Goal: Information Seeking & Learning: Compare options

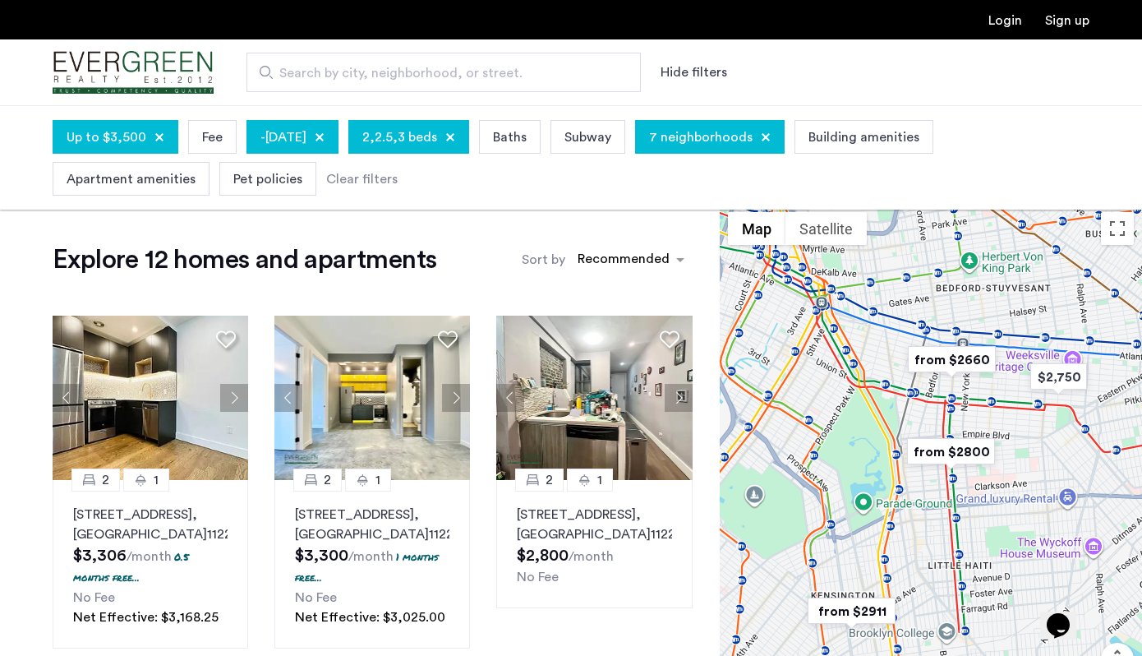
drag, startPoint x: 898, startPoint y: 377, endPoint x: 924, endPoint y: 398, distance: 33.9
click at [924, 398] on div at bounding box center [931, 479] width 422 height 550
click at [924, 387] on div at bounding box center [931, 479] width 422 height 550
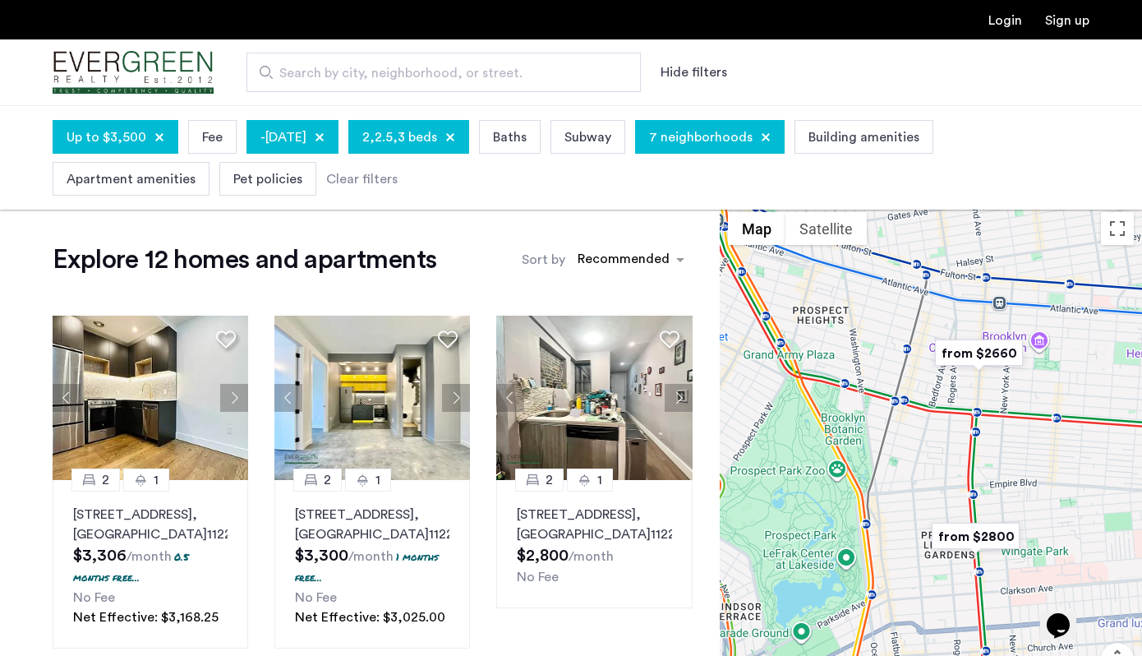
click at [919, 389] on div at bounding box center [931, 479] width 422 height 550
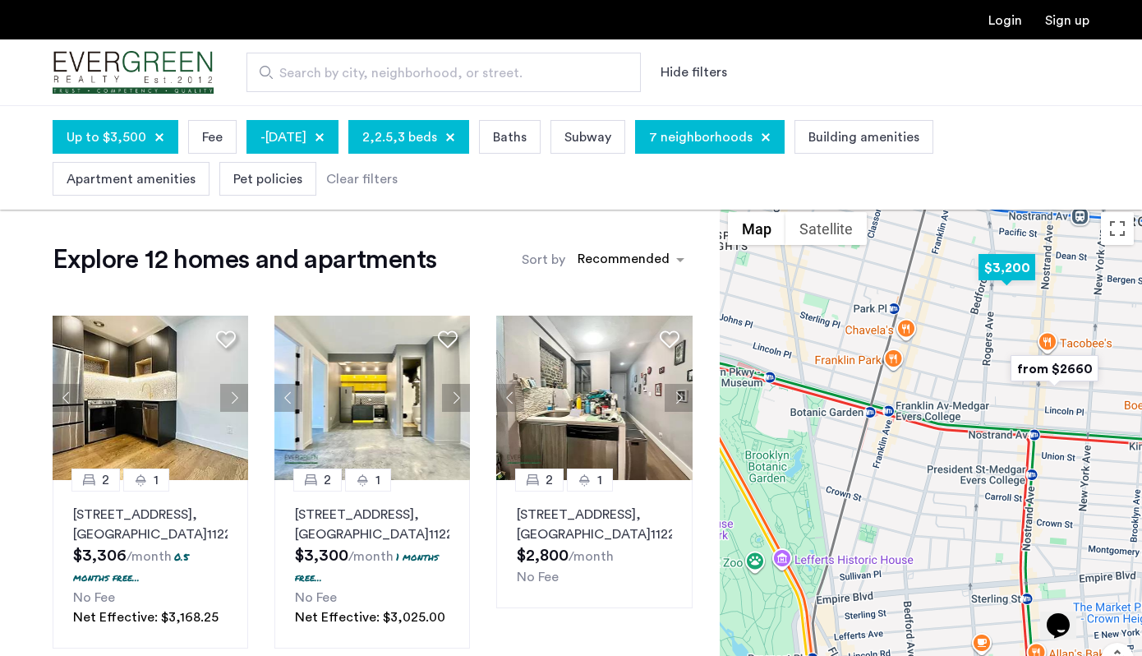
click at [1009, 276] on img "$3,200" at bounding box center [1007, 267] width 70 height 37
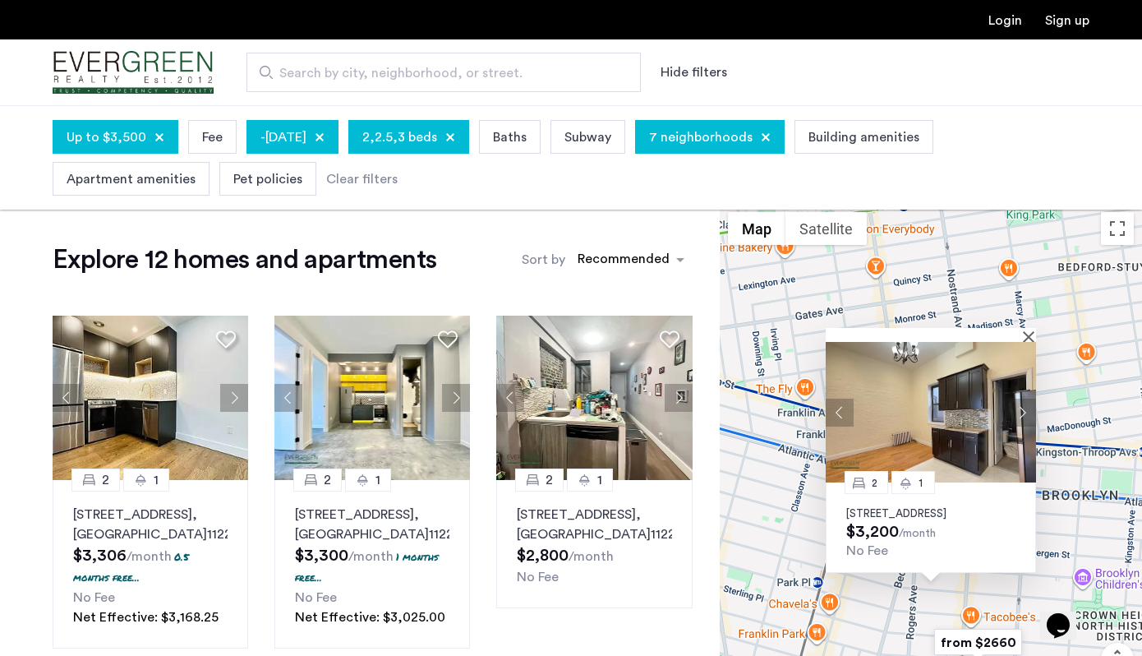
click at [1010, 404] on button "Next apartment" at bounding box center [1022, 412] width 28 height 28
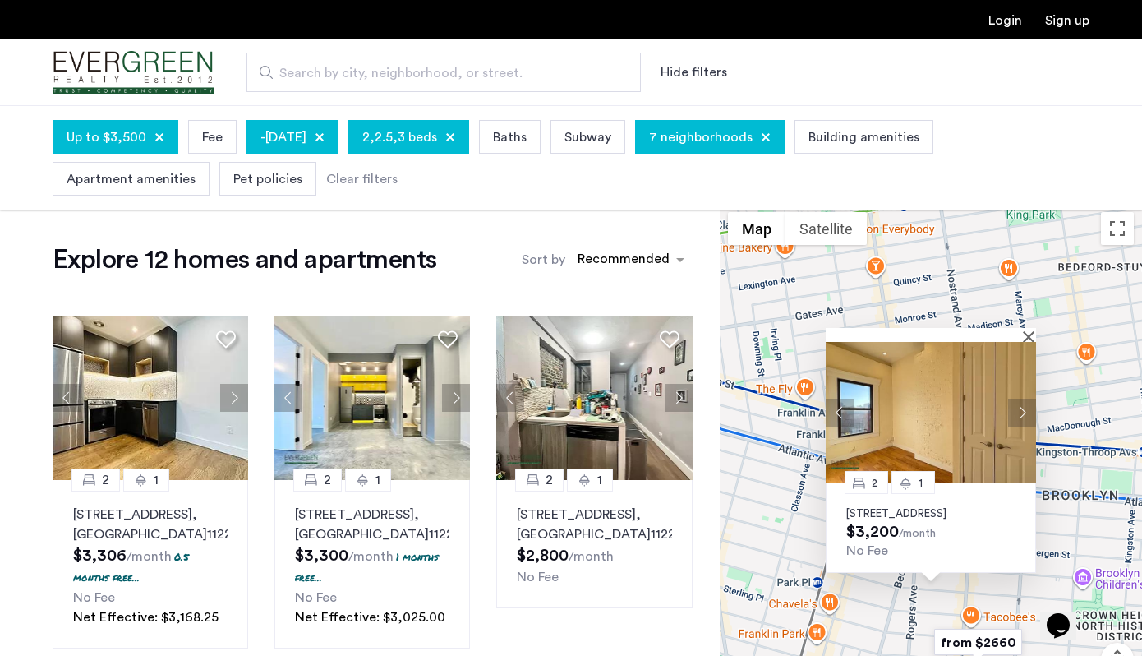
click at [890, 507] on p "641 Saint Marks Avenue, Unit 4E, Brooklyn, NY 11216" at bounding box center [930, 513] width 169 height 13
click at [1030, 330] on button "Close" at bounding box center [1032, 336] width 12 height 12
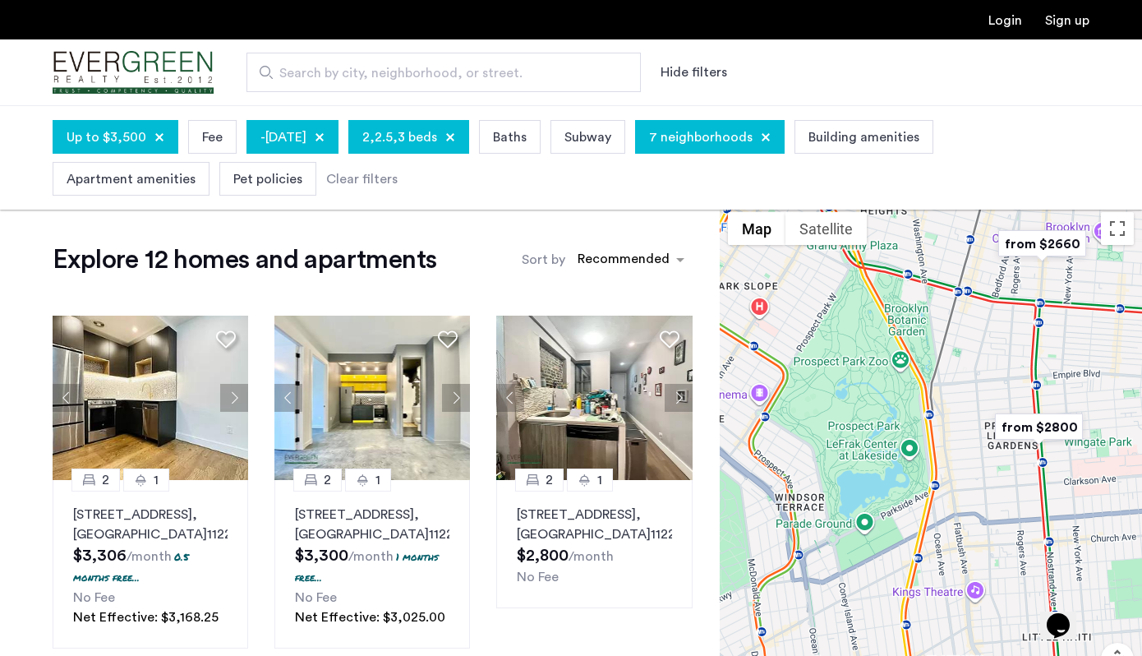
drag, startPoint x: 785, startPoint y: 495, endPoint x: 877, endPoint y: 246, distance: 265.4
click at [877, 246] on div at bounding box center [931, 479] width 422 height 550
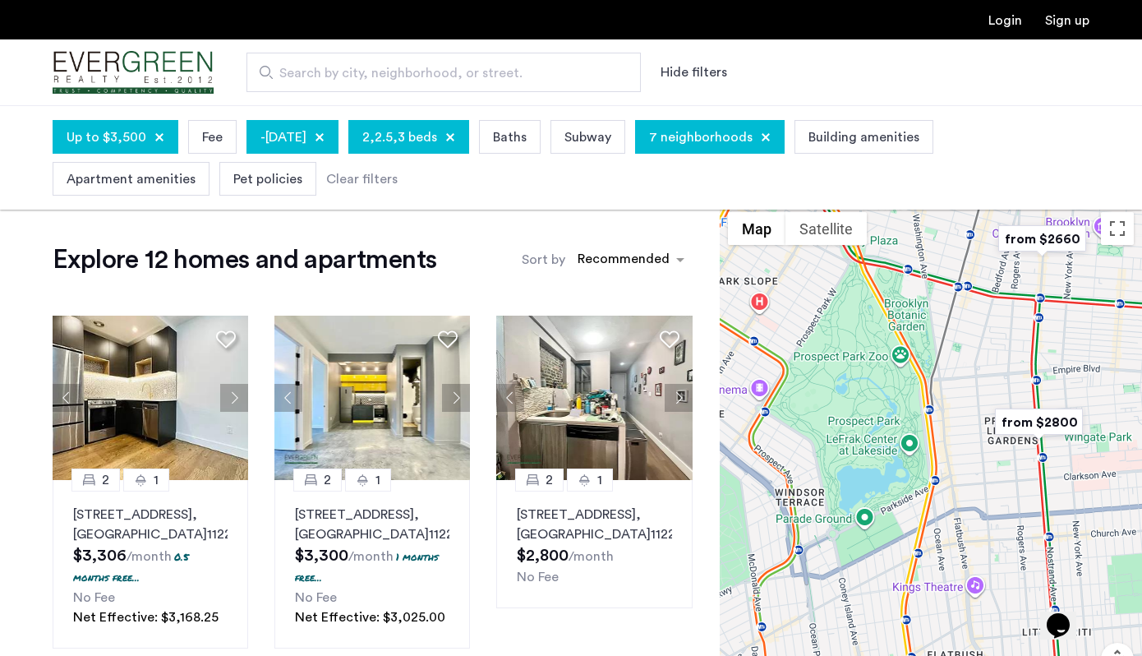
click at [1017, 449] on div at bounding box center [931, 479] width 422 height 550
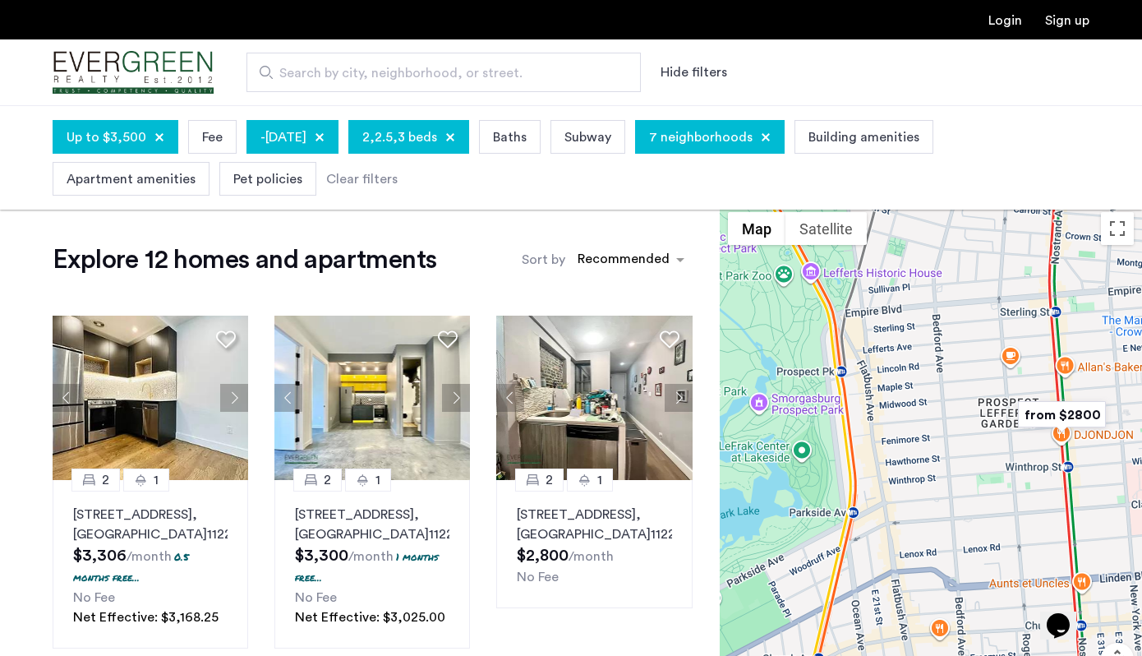
click at [1055, 413] on img "from $2800" at bounding box center [1061, 414] width 101 height 37
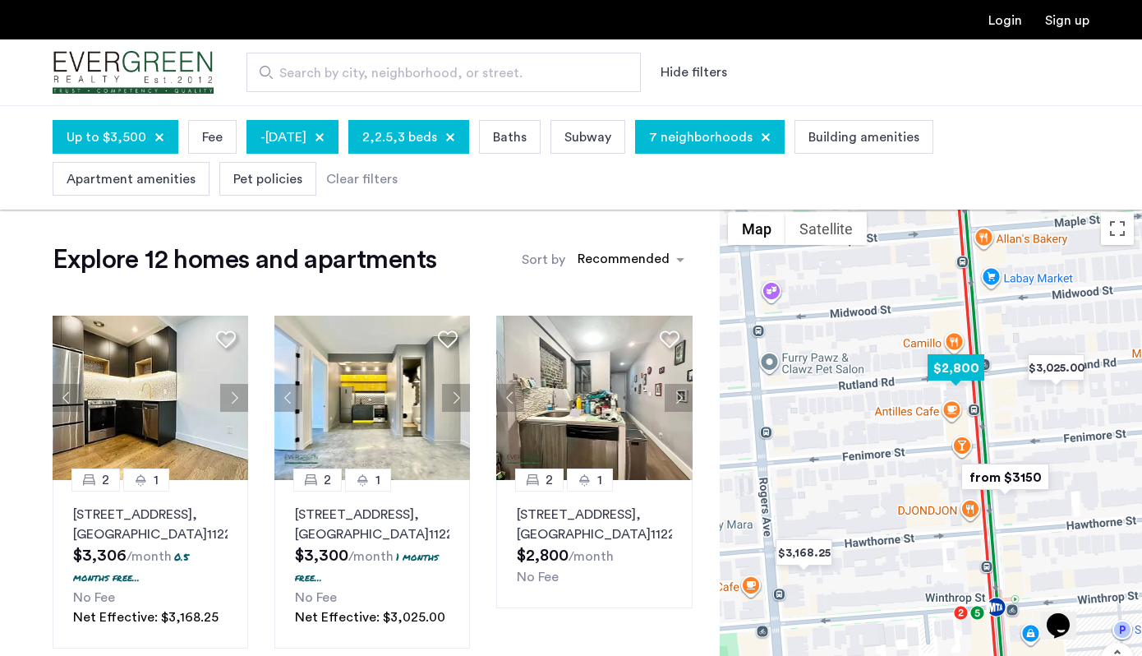
click at [973, 367] on img "$2,800" at bounding box center [956, 367] width 70 height 37
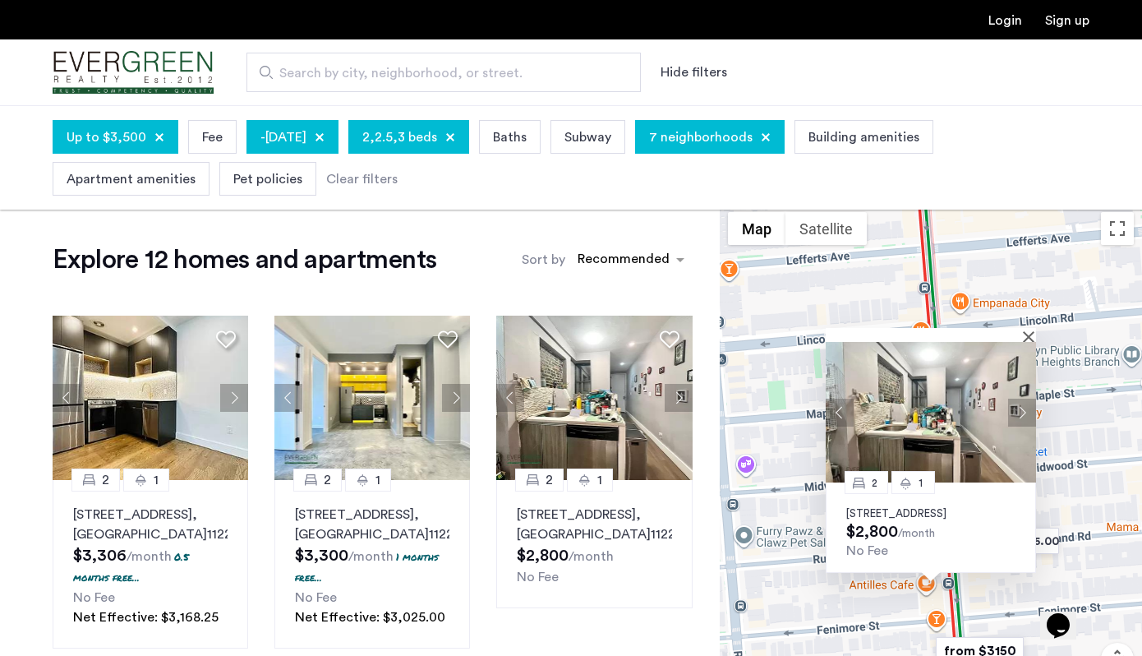
click at [1025, 398] on button "Next apartment" at bounding box center [1022, 412] width 28 height 28
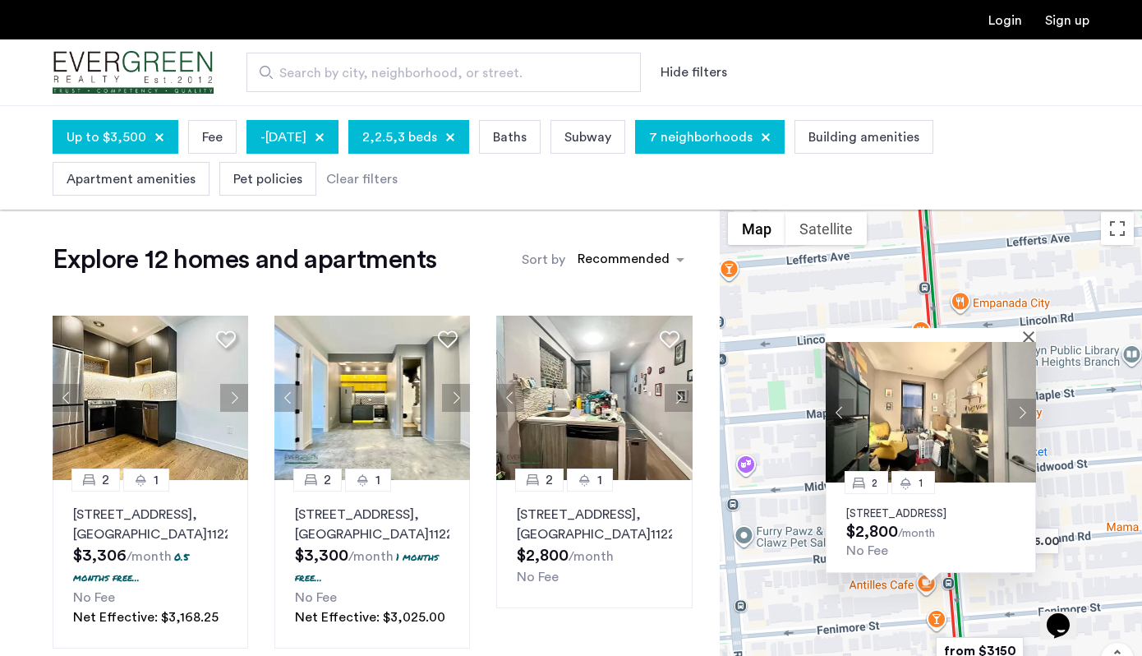
click at [1018, 597] on div "2 1 1154 Nostrand Avenue, Unit 1L, Brooklyn, NY 11225 $2,800 /month No Fee" at bounding box center [931, 479] width 422 height 550
click at [1029, 330] on button "Close" at bounding box center [1032, 336] width 12 height 12
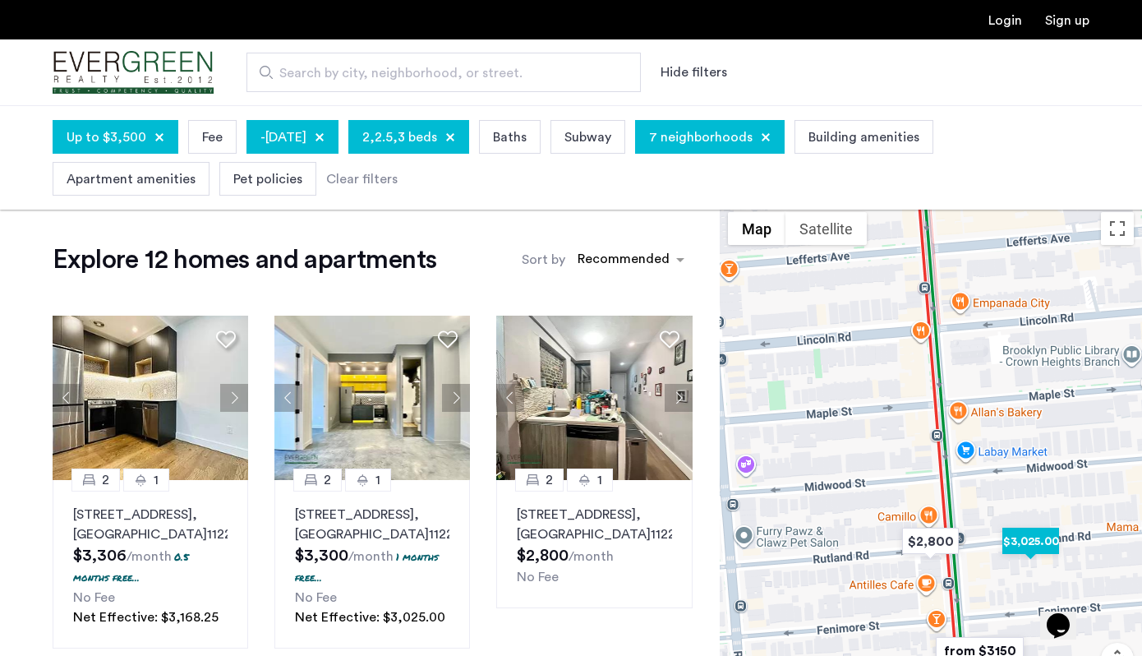
click at [1034, 539] on img "$3,025.00" at bounding box center [1031, 541] width 70 height 37
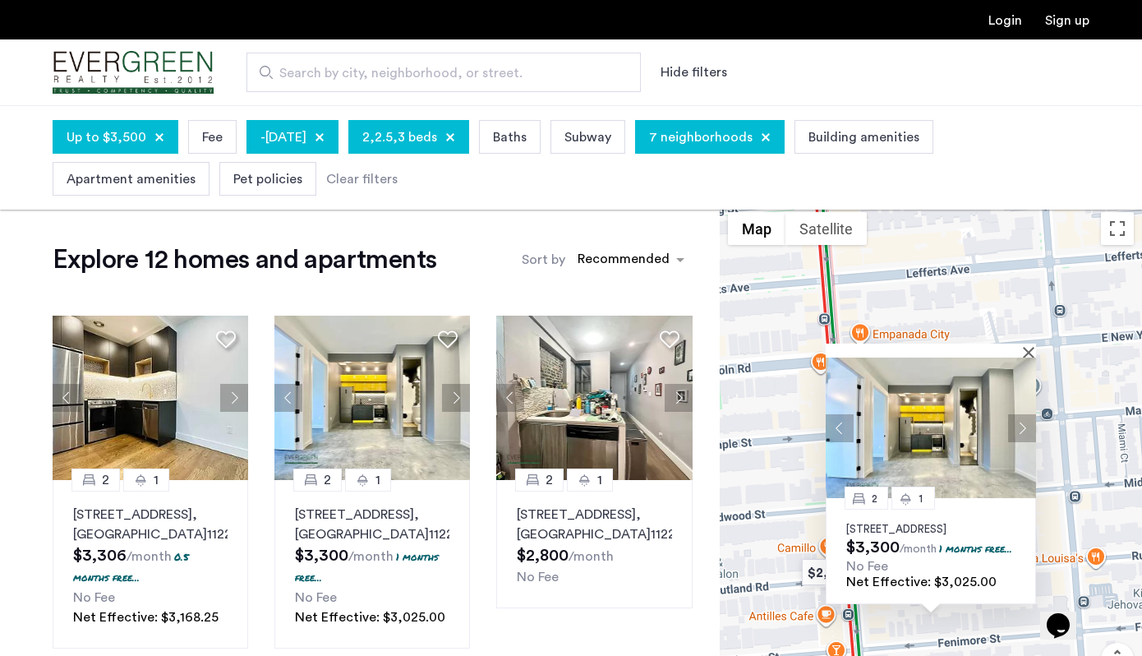
click at [1020, 414] on button "Next apartment" at bounding box center [1022, 428] width 28 height 28
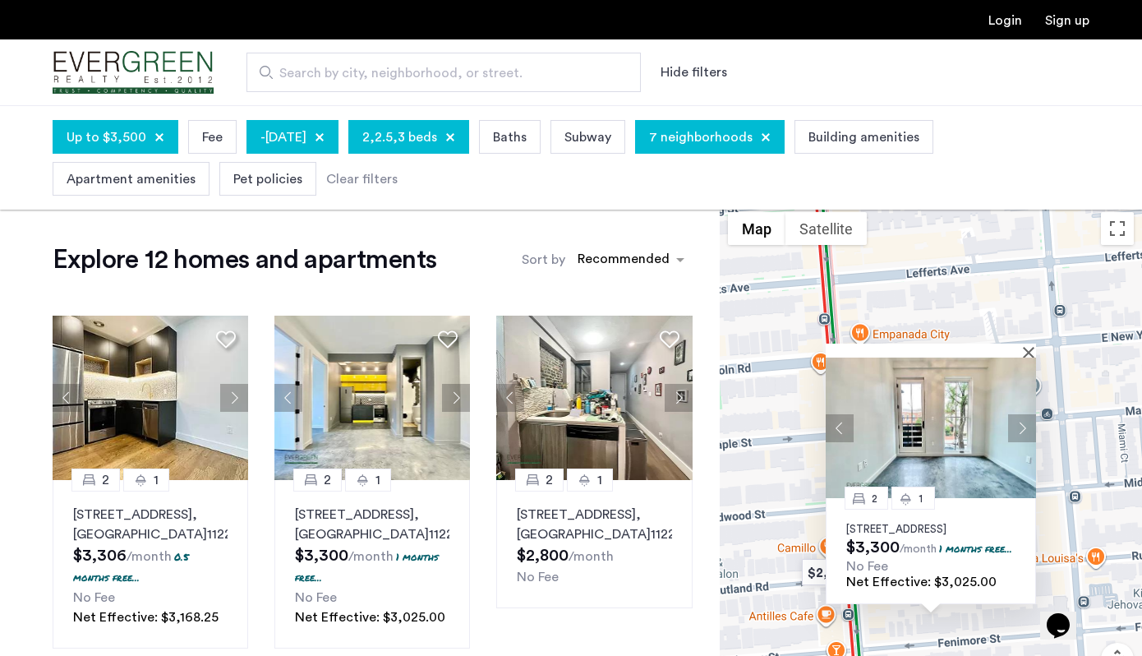
click at [1020, 414] on button "Next apartment" at bounding box center [1022, 428] width 28 height 28
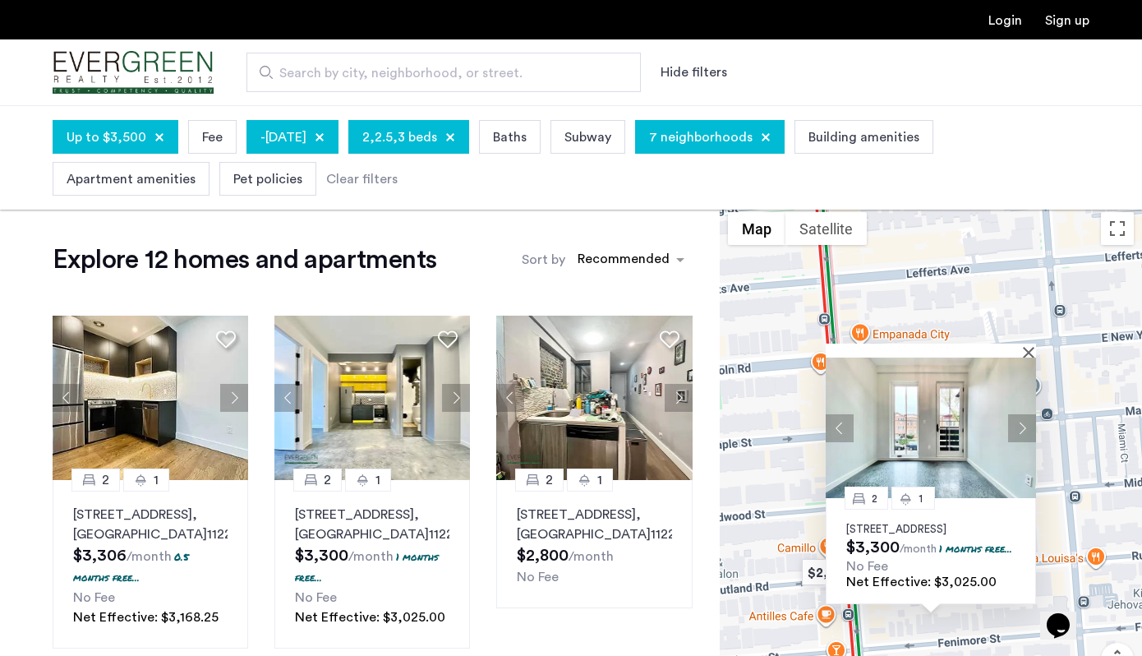
click at [1020, 414] on button "Next apartment" at bounding box center [1022, 428] width 28 height 28
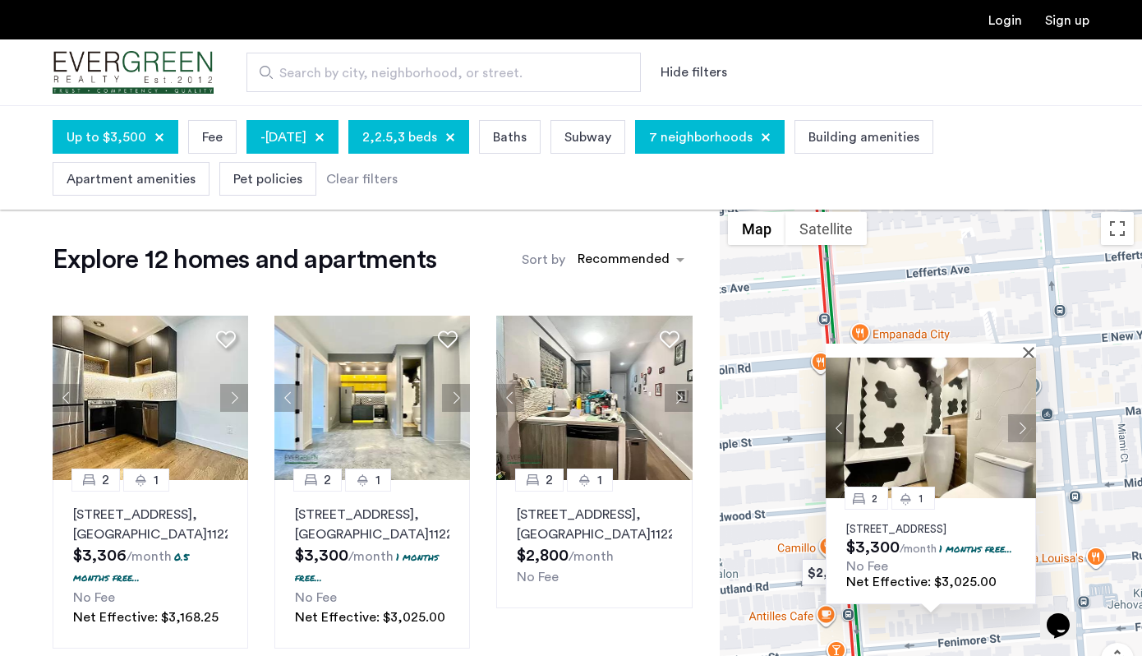
click at [1020, 414] on button "Next apartment" at bounding box center [1022, 428] width 28 height 28
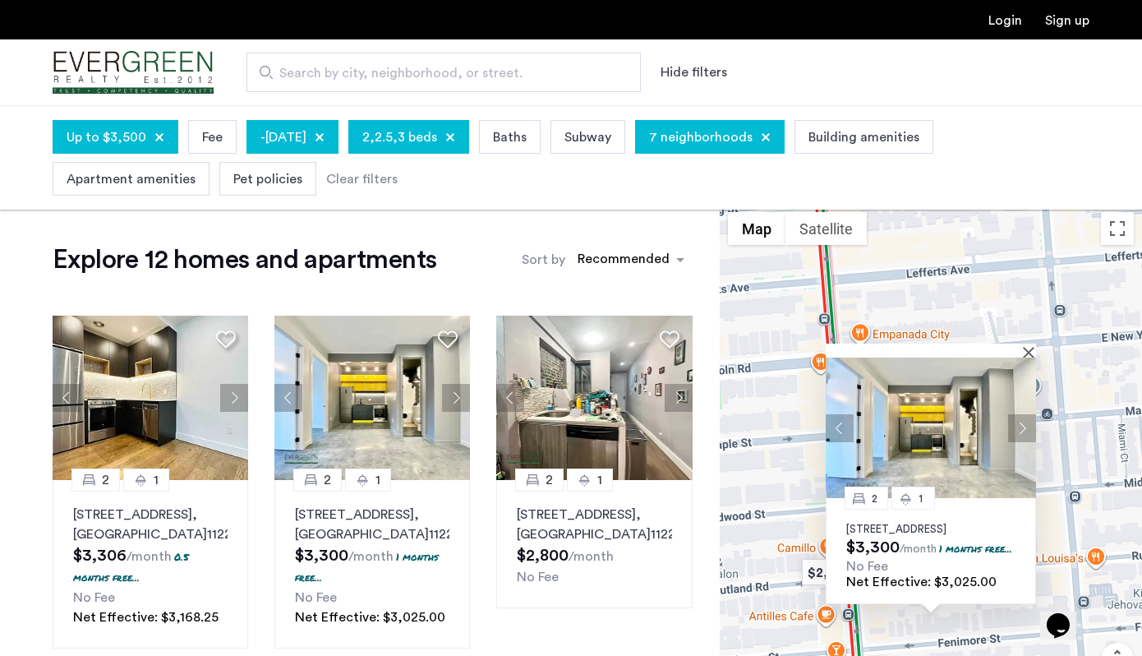
click at [1020, 414] on button "Next apartment" at bounding box center [1022, 428] width 28 height 28
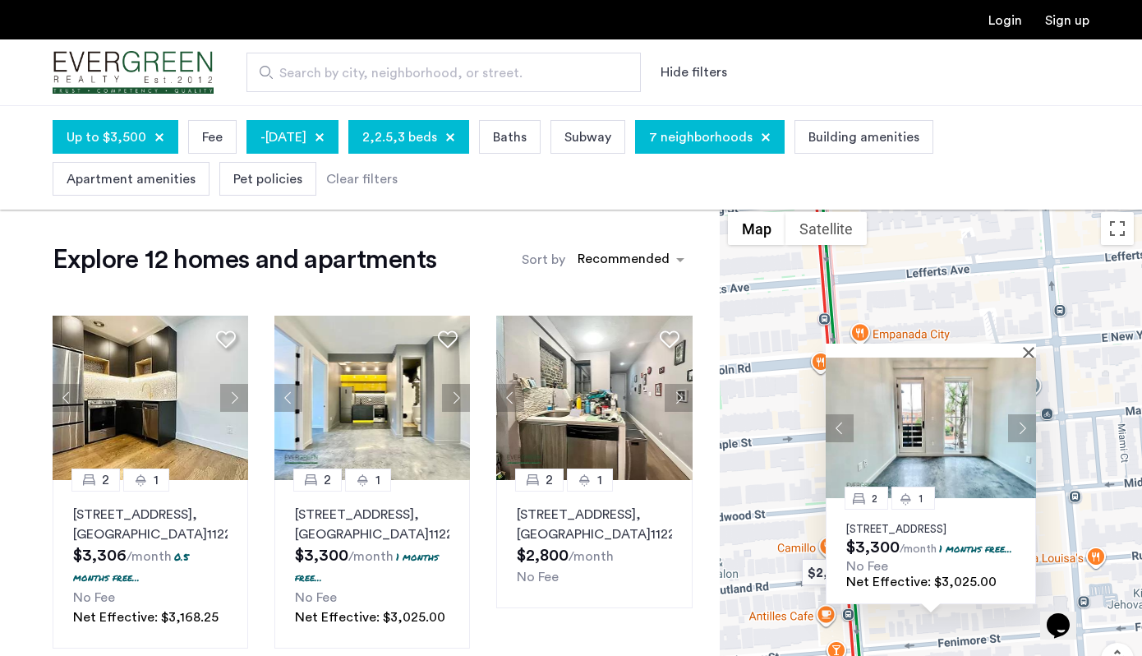
click at [1032, 357] on img at bounding box center [931, 427] width 210 height 141
click at [1023, 343] on div at bounding box center [925, 350] width 199 height 14
click at [1026, 346] on button "Close" at bounding box center [1032, 352] width 12 height 12
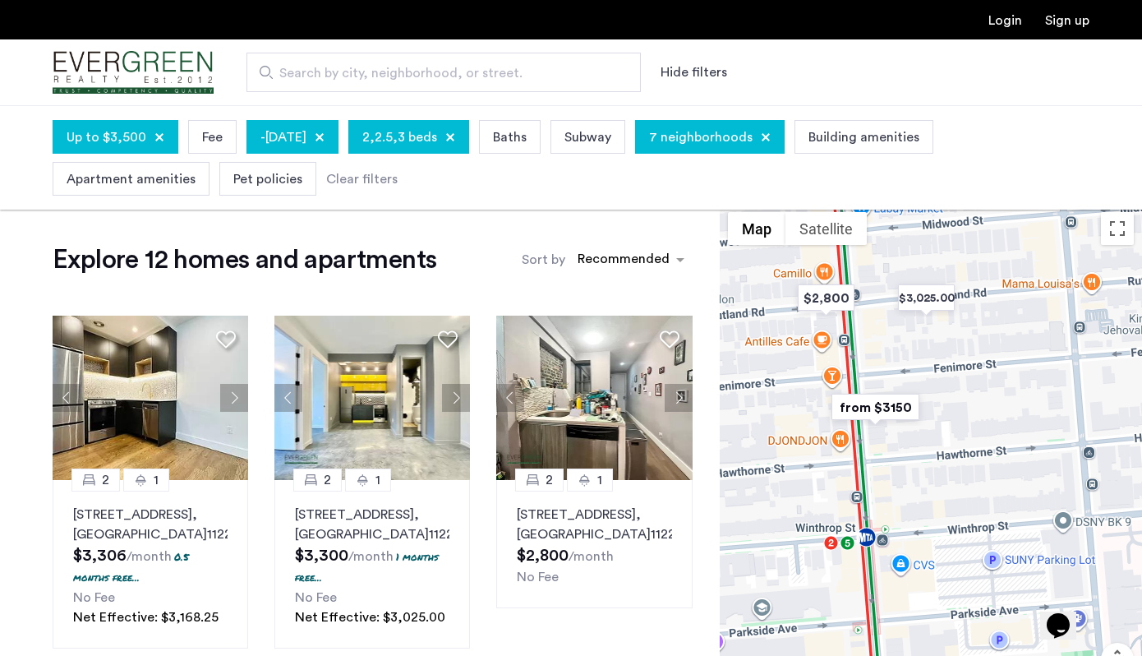
drag, startPoint x: 959, startPoint y: 412, endPoint x: 952, endPoint y: 120, distance: 291.8
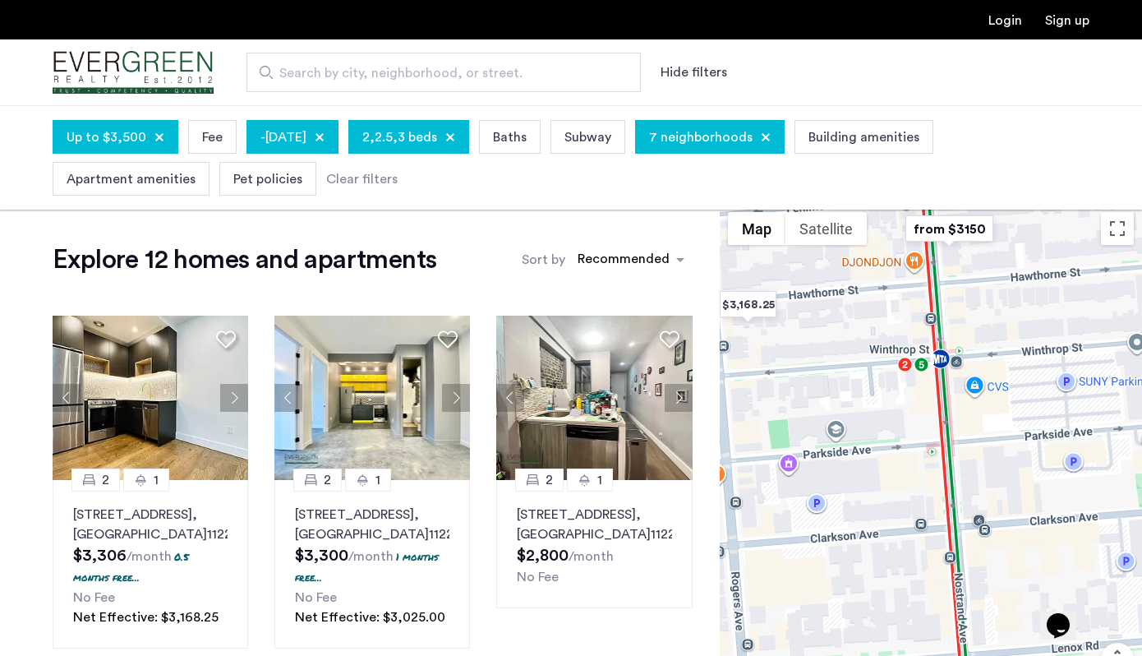
drag, startPoint x: 787, startPoint y: 522, endPoint x: 870, endPoint y: 339, distance: 201.1
click at [869, 338] on div at bounding box center [931, 479] width 422 height 550
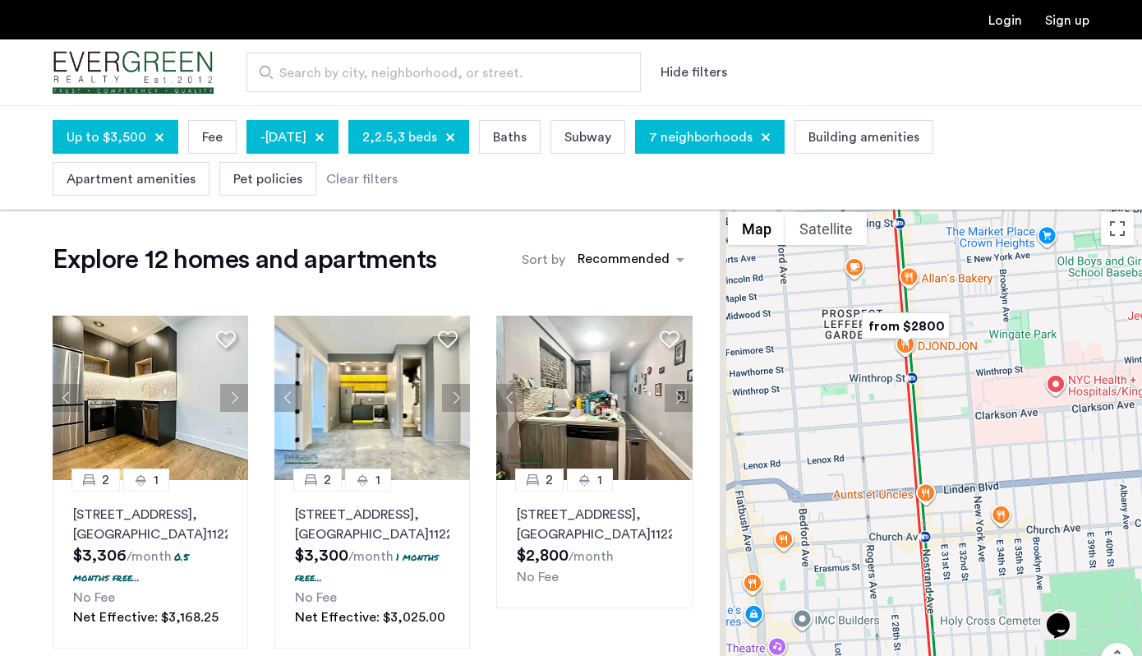
drag, startPoint x: 807, startPoint y: 477, endPoint x: 895, endPoint y: 412, distance: 109.3
click at [895, 413] on div at bounding box center [931, 479] width 422 height 550
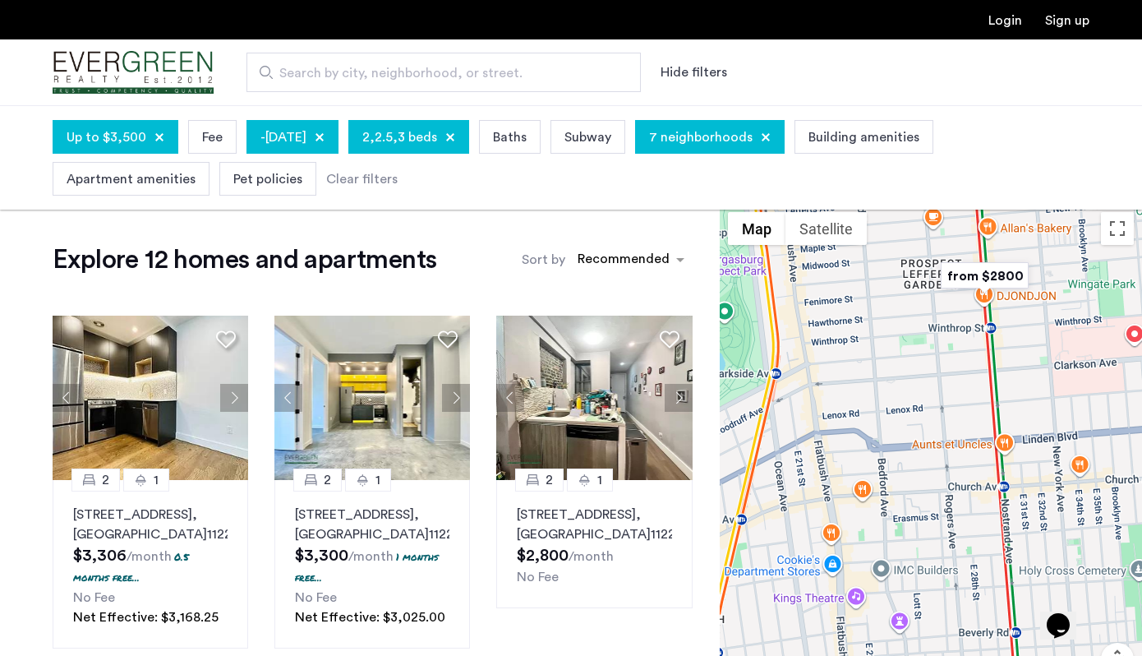
drag, startPoint x: 937, startPoint y: 431, endPoint x: 988, endPoint y: 414, distance: 53.8
click at [987, 414] on div at bounding box center [931, 479] width 422 height 550
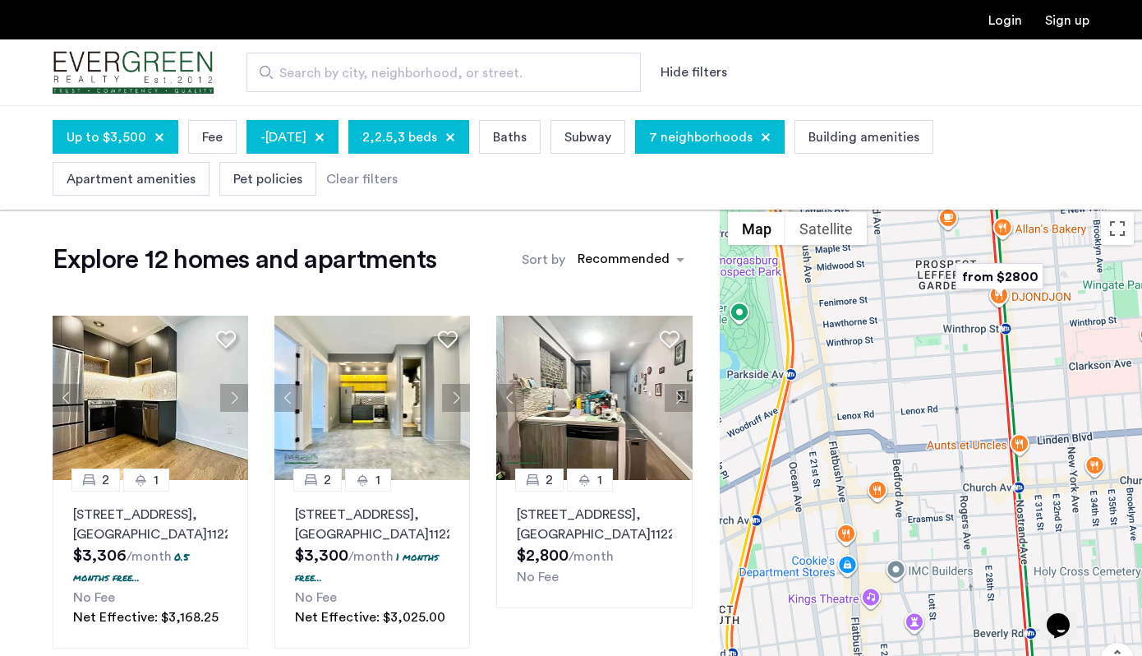
drag, startPoint x: 929, startPoint y: 476, endPoint x: 1032, endPoint y: 226, distance: 270.1
click at [1035, 230] on div at bounding box center [931, 479] width 422 height 550
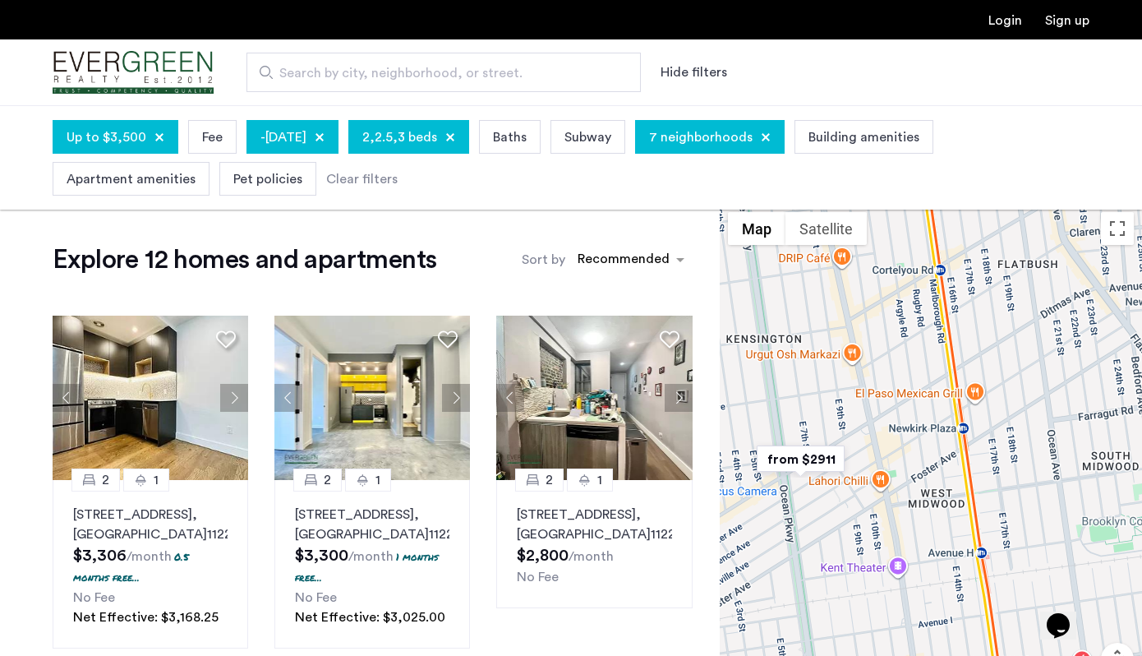
drag, startPoint x: 902, startPoint y: 383, endPoint x: 878, endPoint y: 536, distance: 154.8
click at [874, 537] on div at bounding box center [931, 479] width 422 height 550
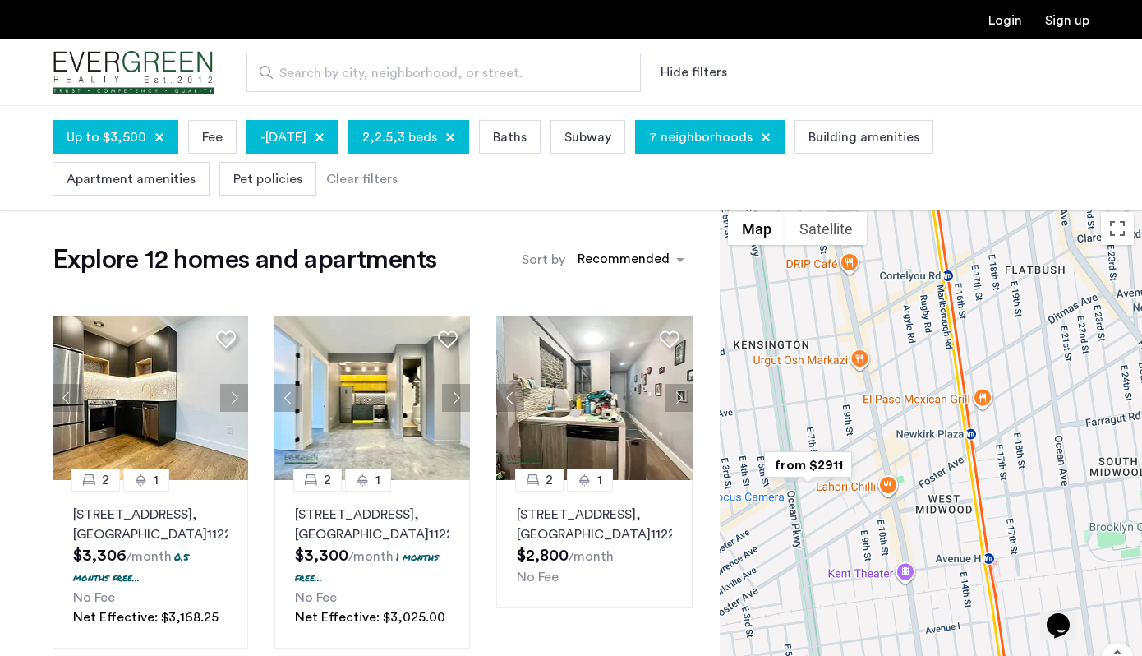
click at [816, 463] on img "from $2911" at bounding box center [808, 464] width 101 height 37
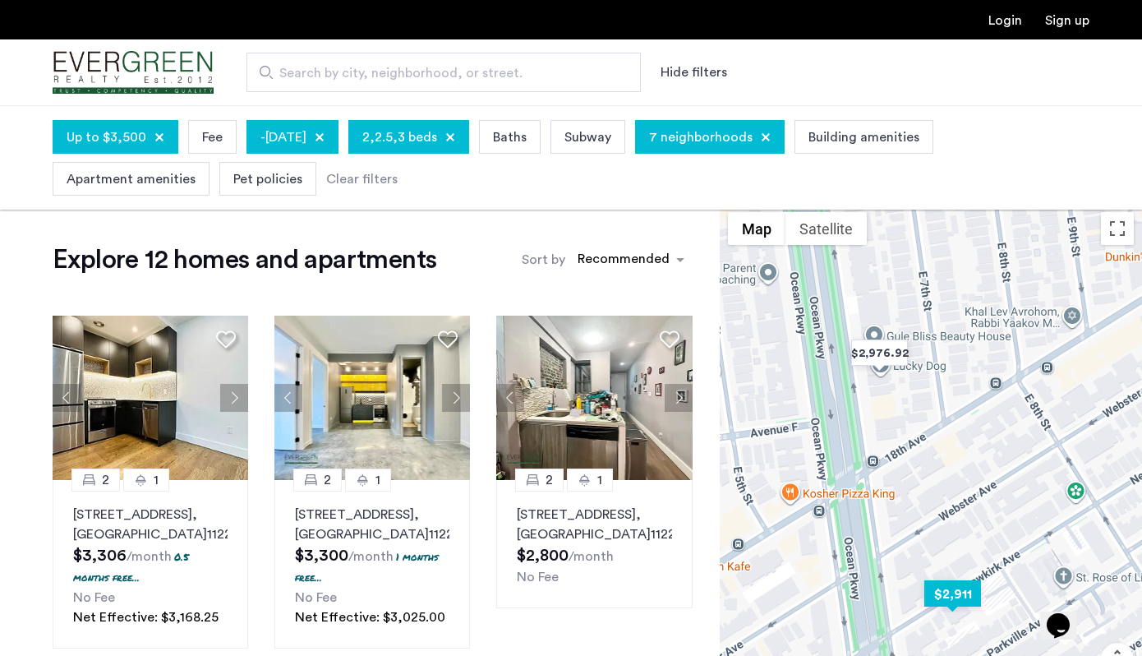
click at [960, 596] on img "$2,911" at bounding box center [953, 593] width 70 height 37
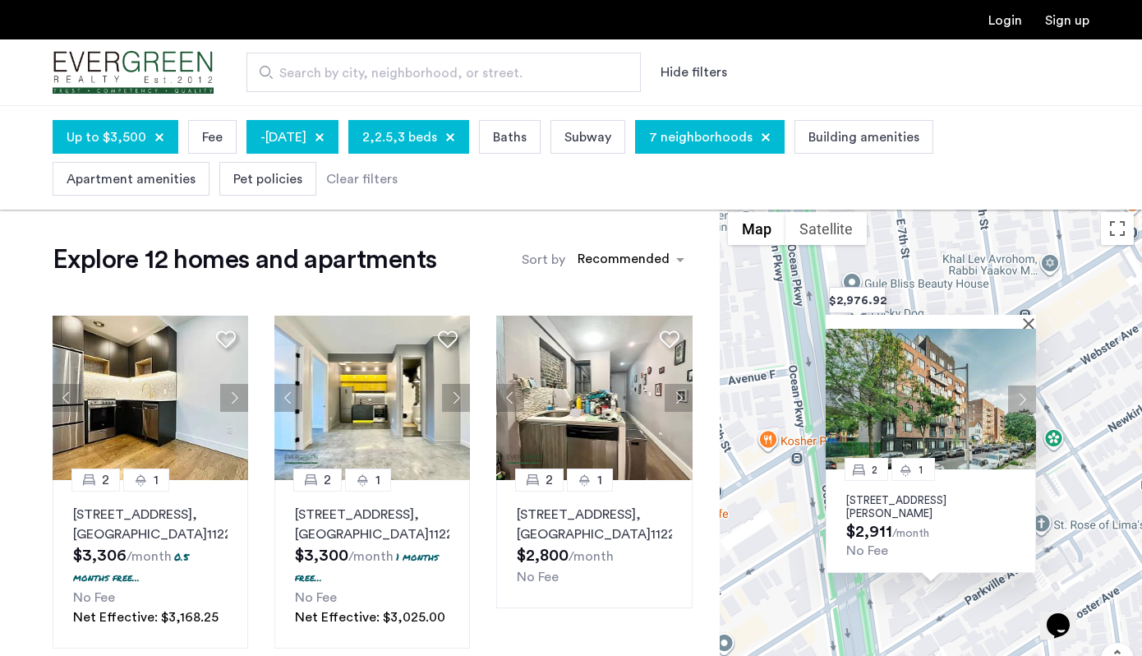
click at [898, 504] on p "242 Newkirk Avenue, Unit 4E, Brooklyn, NY 11230" at bounding box center [930, 507] width 169 height 26
click at [1030, 317] on button "Close" at bounding box center [1032, 323] width 12 height 12
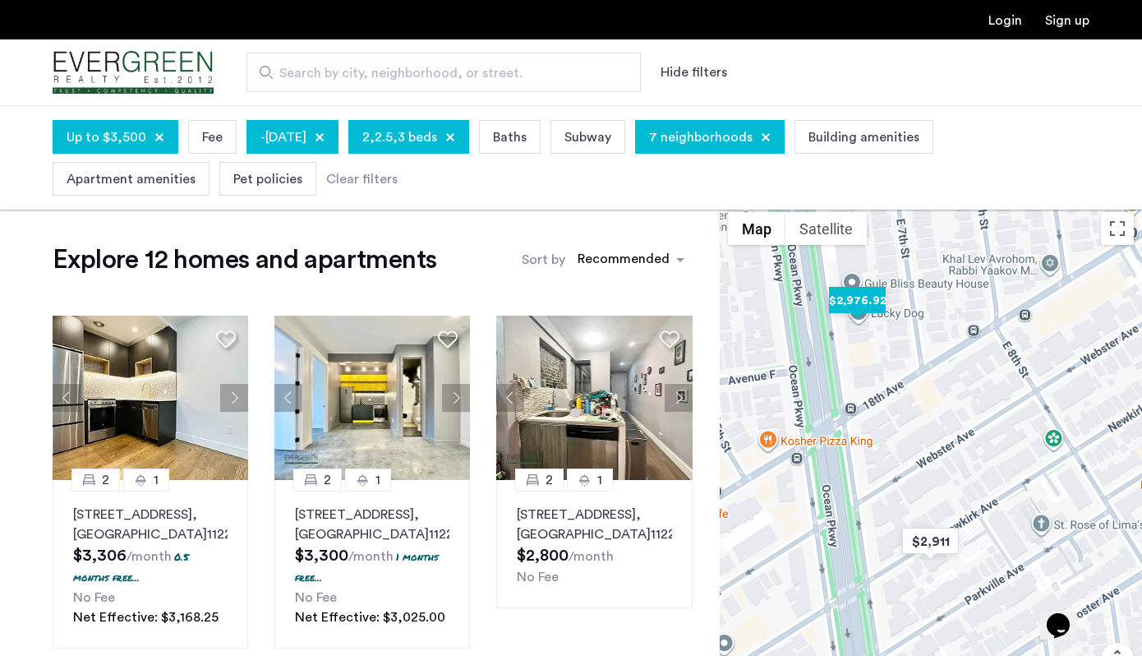
click at [869, 300] on img "$2,976.92" at bounding box center [857, 300] width 70 height 37
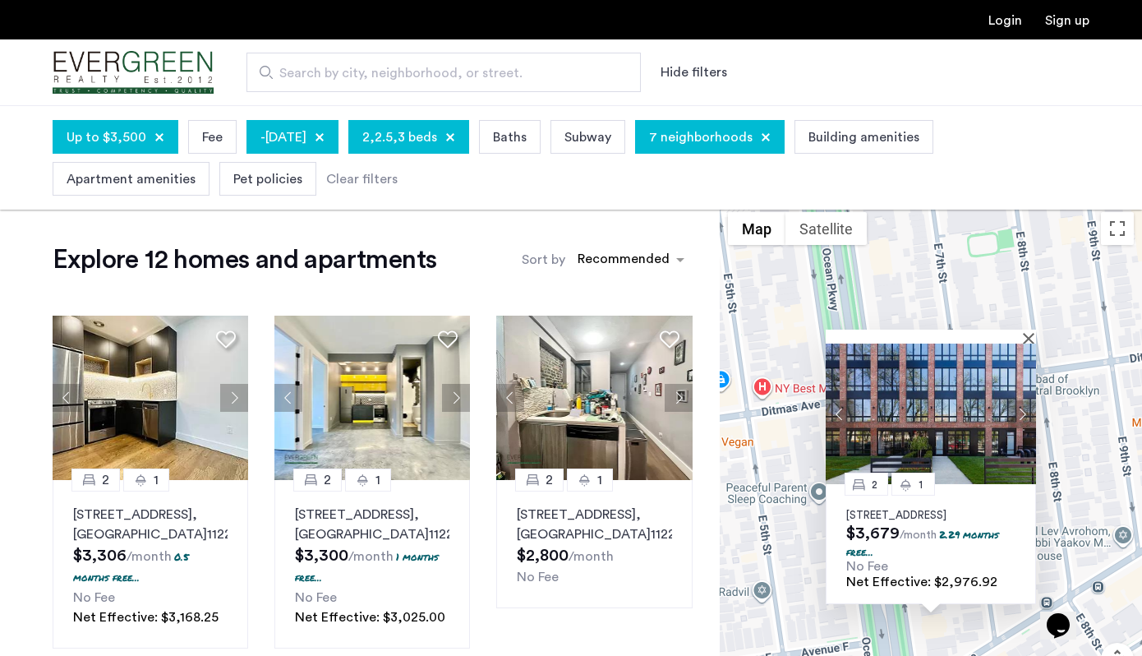
click at [901, 385] on img at bounding box center [931, 413] width 210 height 141
click at [1023, 329] on div at bounding box center [925, 336] width 199 height 14
click at [1030, 332] on button "Close" at bounding box center [1032, 338] width 12 height 12
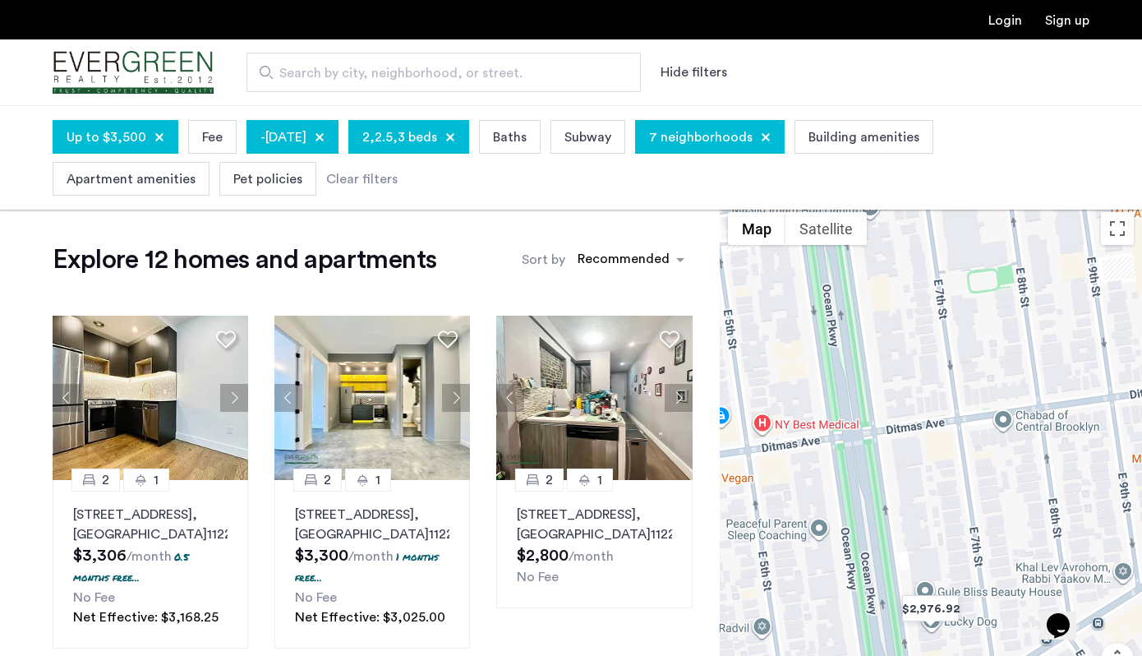
drag, startPoint x: 927, startPoint y: 314, endPoint x: 934, endPoint y: 348, distance: 34.5
click at [933, 348] on div at bounding box center [931, 479] width 422 height 550
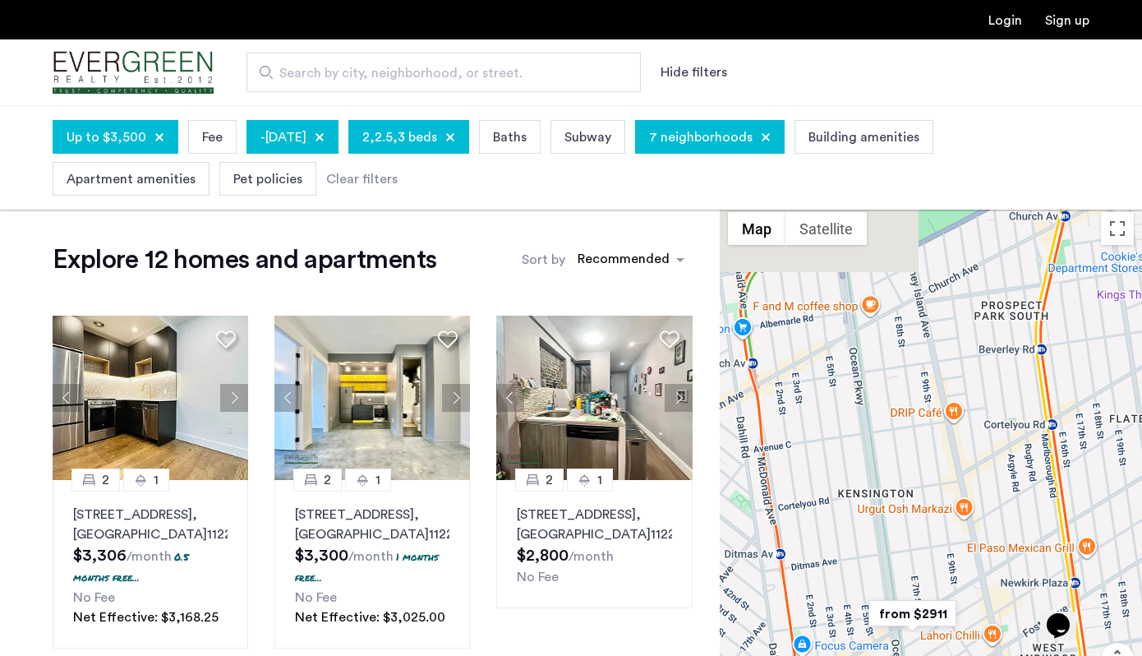
drag, startPoint x: 934, startPoint y: 348, endPoint x: 941, endPoint y: 592, distance: 244.9
click at [937, 590] on div at bounding box center [931, 479] width 422 height 550
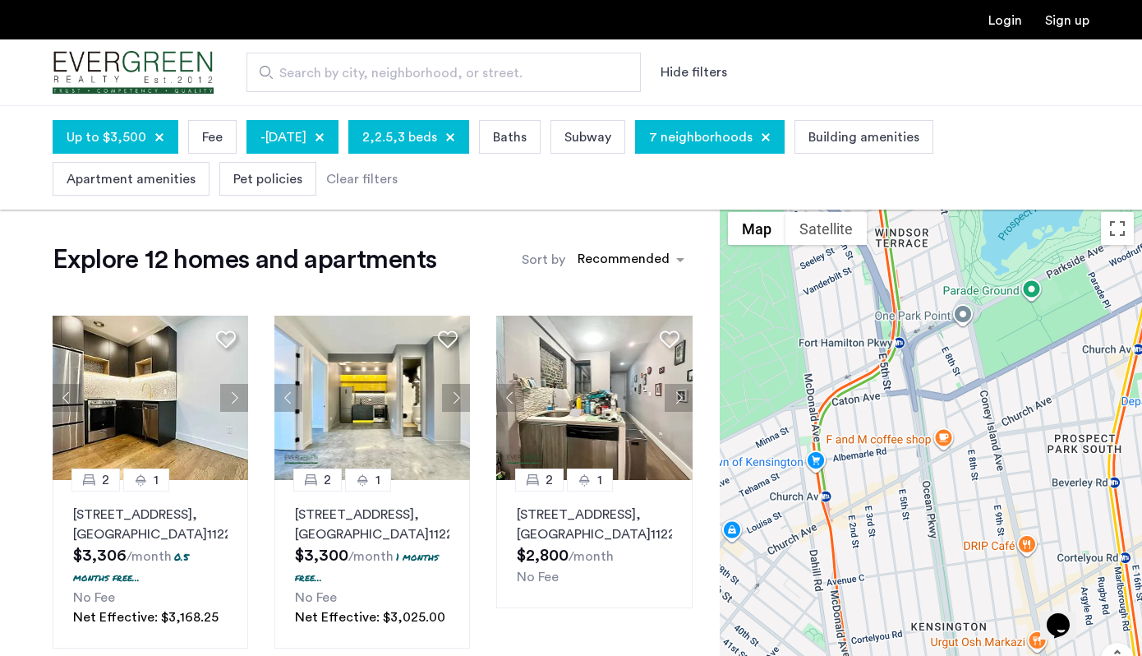
drag, startPoint x: 914, startPoint y: 635, endPoint x: 919, endPoint y: 655, distance: 20.1
click at [919, 655] on div at bounding box center [931, 479] width 422 height 550
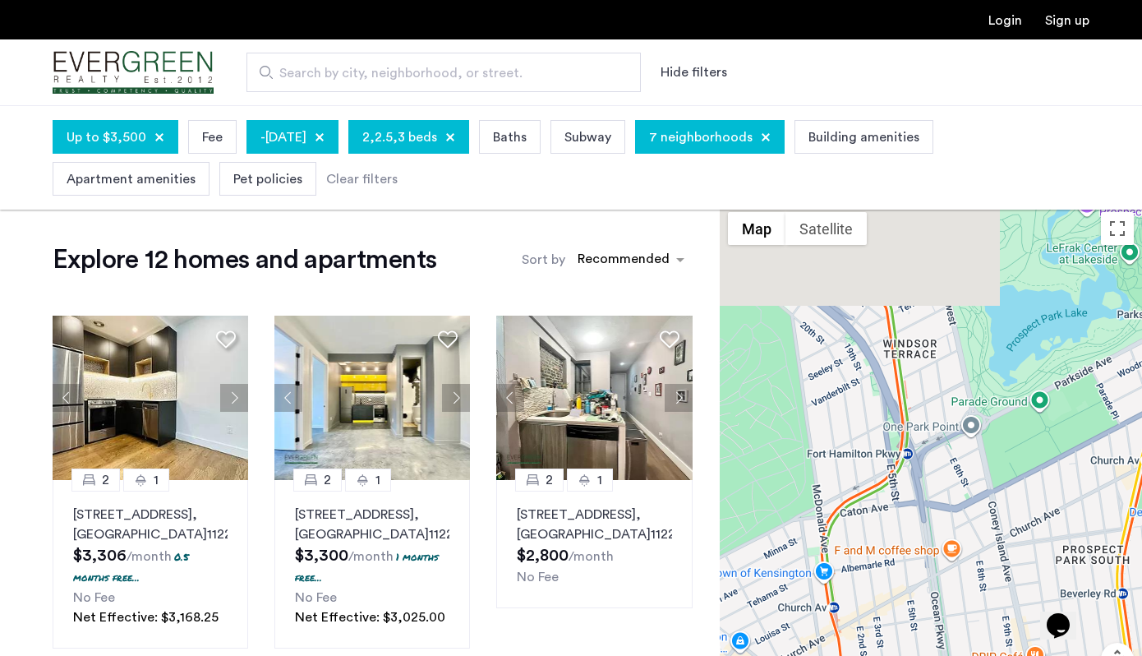
drag, startPoint x: 894, startPoint y: 522, endPoint x: 894, endPoint y: 655, distance: 133.1
click at [894, 655] on div at bounding box center [931, 479] width 422 height 550
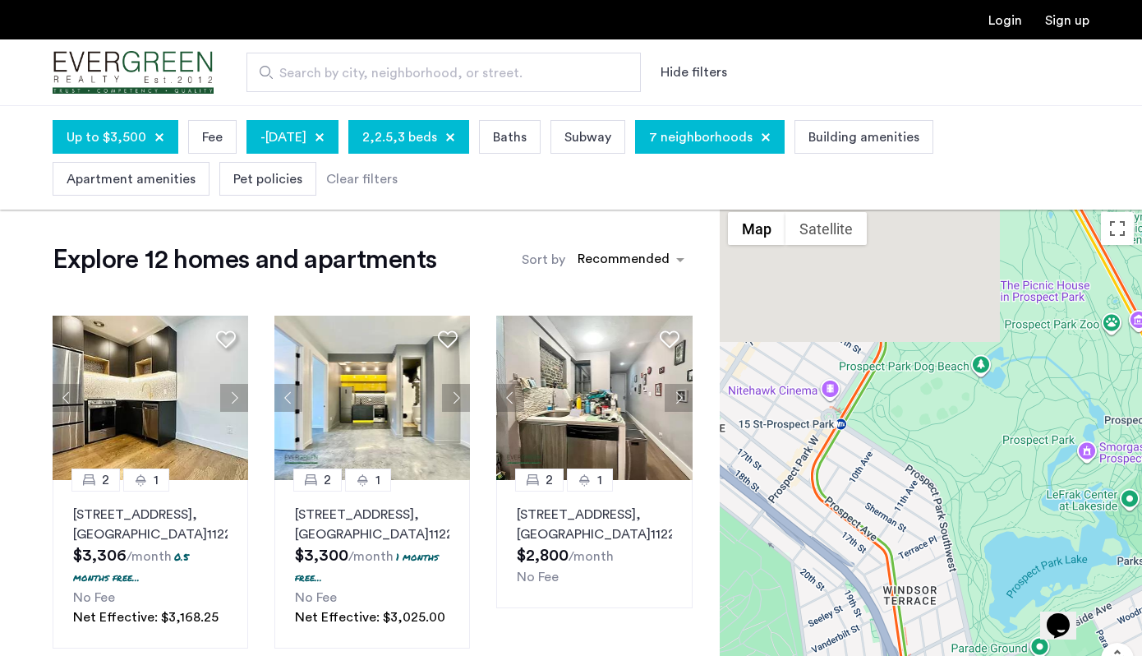
drag, startPoint x: 909, startPoint y: 329, endPoint x: 916, endPoint y: 554, distance: 225.3
click at [914, 551] on div at bounding box center [931, 479] width 422 height 550
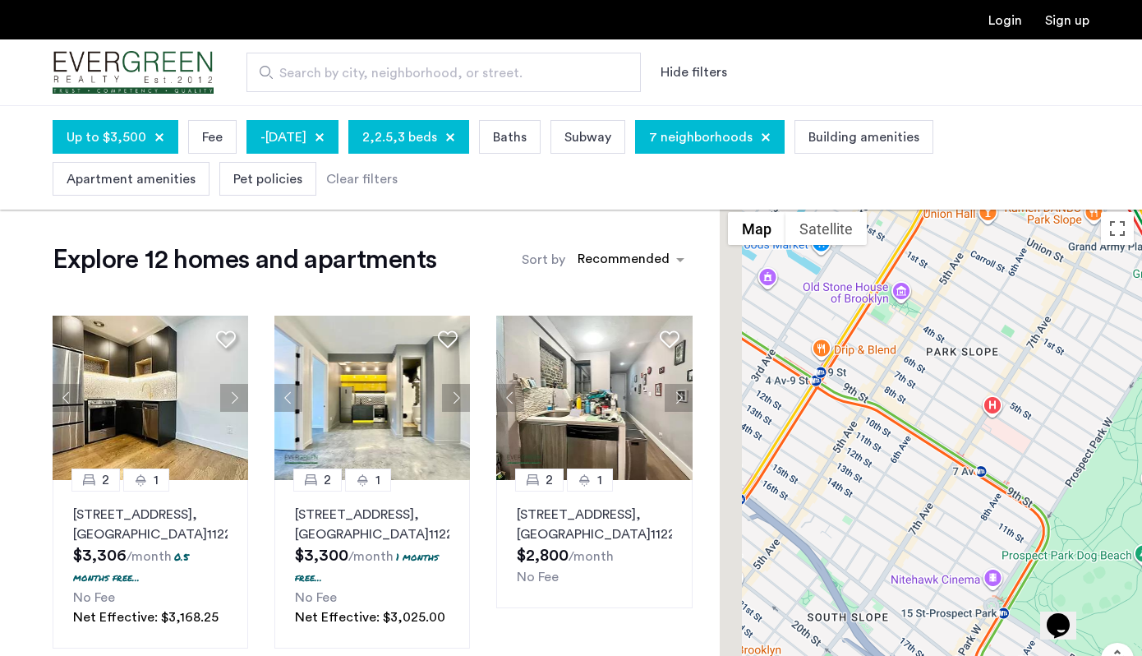
drag, startPoint x: 849, startPoint y: 465, endPoint x: 1001, endPoint y: 449, distance: 152.9
click at [1001, 449] on div at bounding box center [931, 479] width 422 height 550
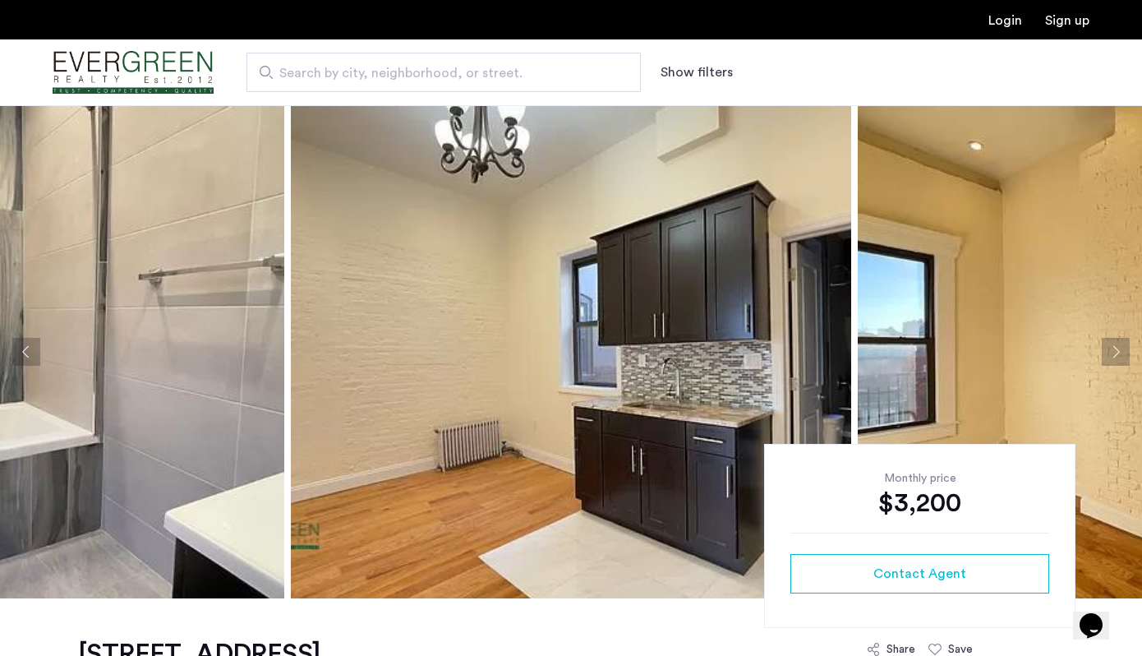
click at [500, 295] on img at bounding box center [571, 351] width 560 height 493
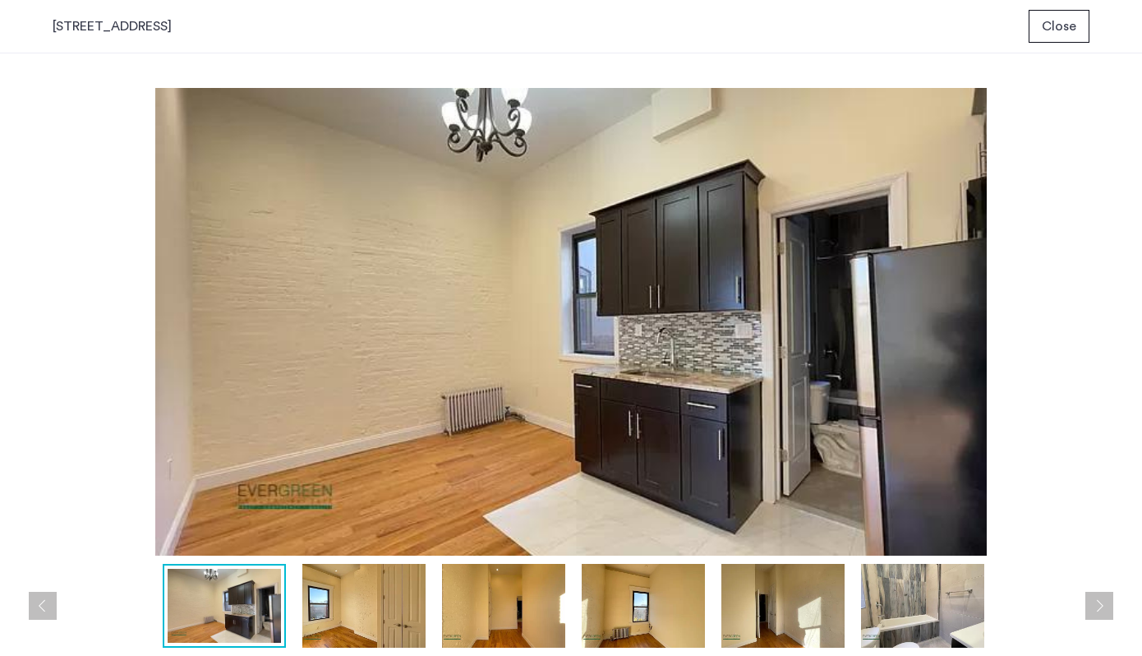
click at [847, 403] on img at bounding box center [571, 322] width 1037 height 468
click at [351, 615] on img at bounding box center [363, 606] width 123 height 84
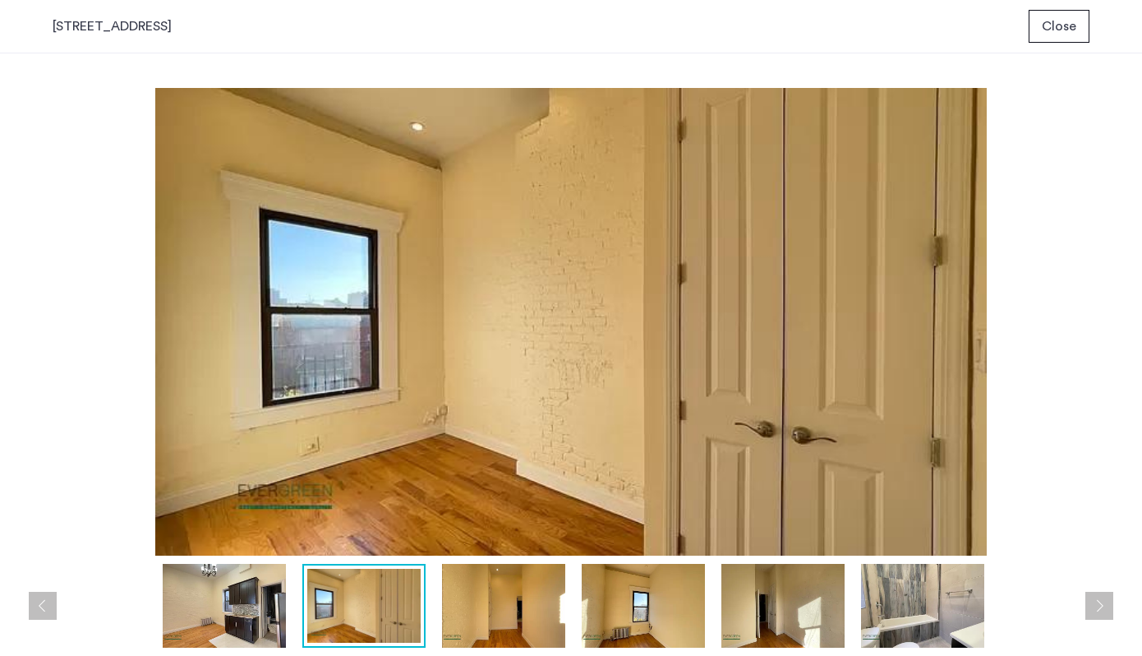
click at [467, 602] on img at bounding box center [503, 606] width 123 height 84
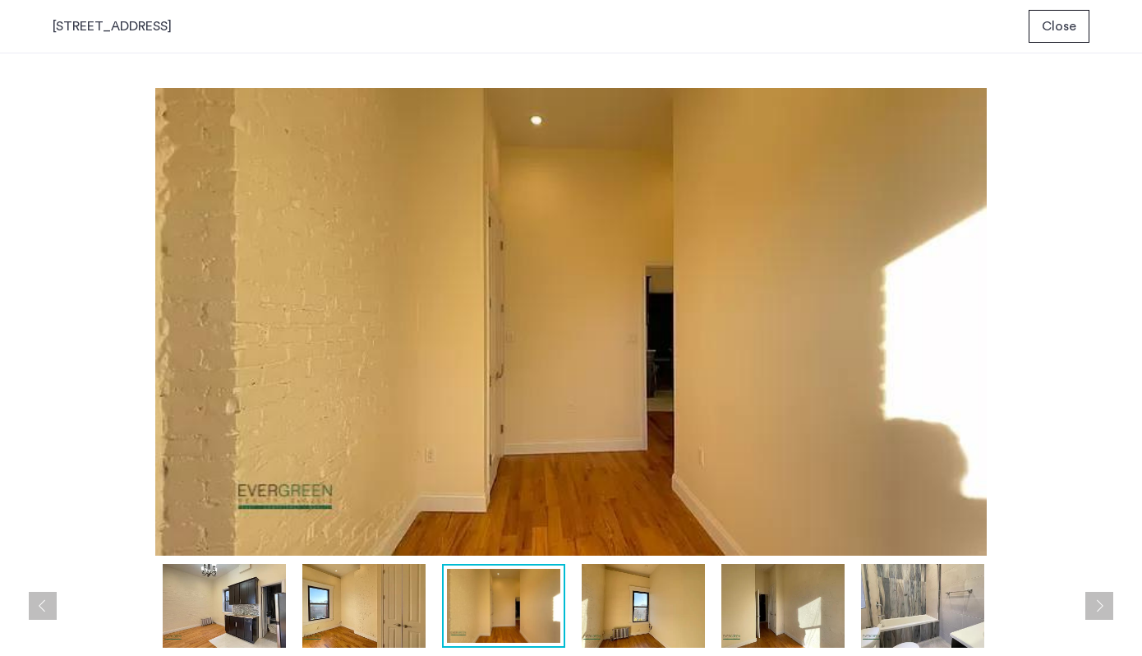
click at [581, 605] on div at bounding box center [575, 606] width 1045 height 84
click at [624, 620] on img at bounding box center [643, 606] width 123 height 84
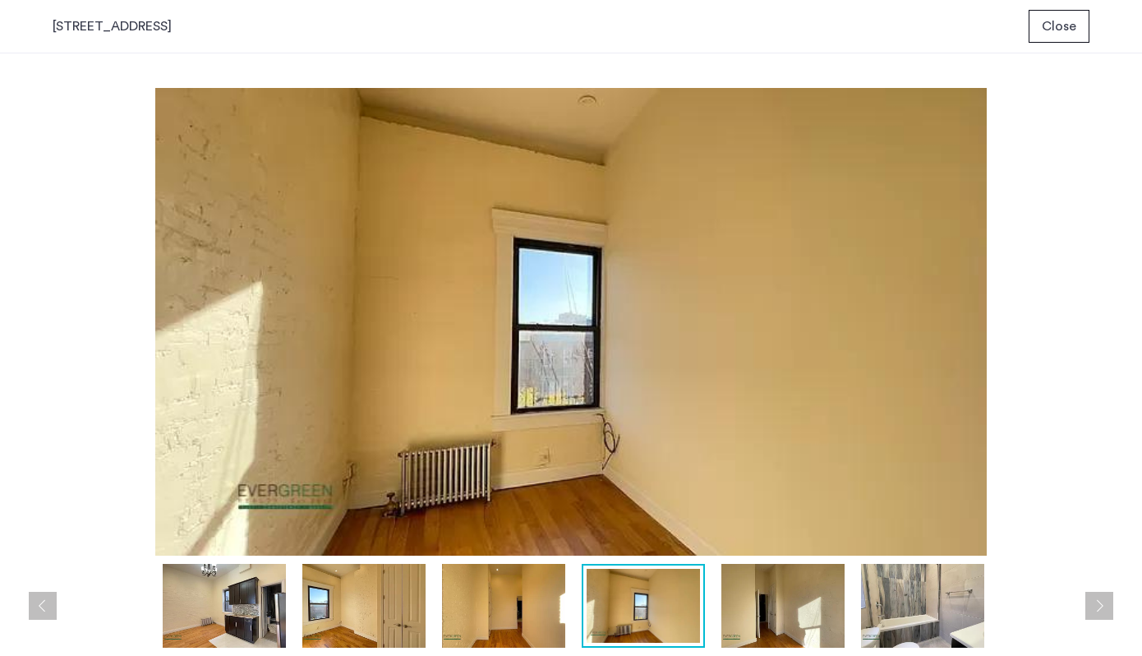
click at [730, 609] on img at bounding box center [782, 606] width 123 height 84
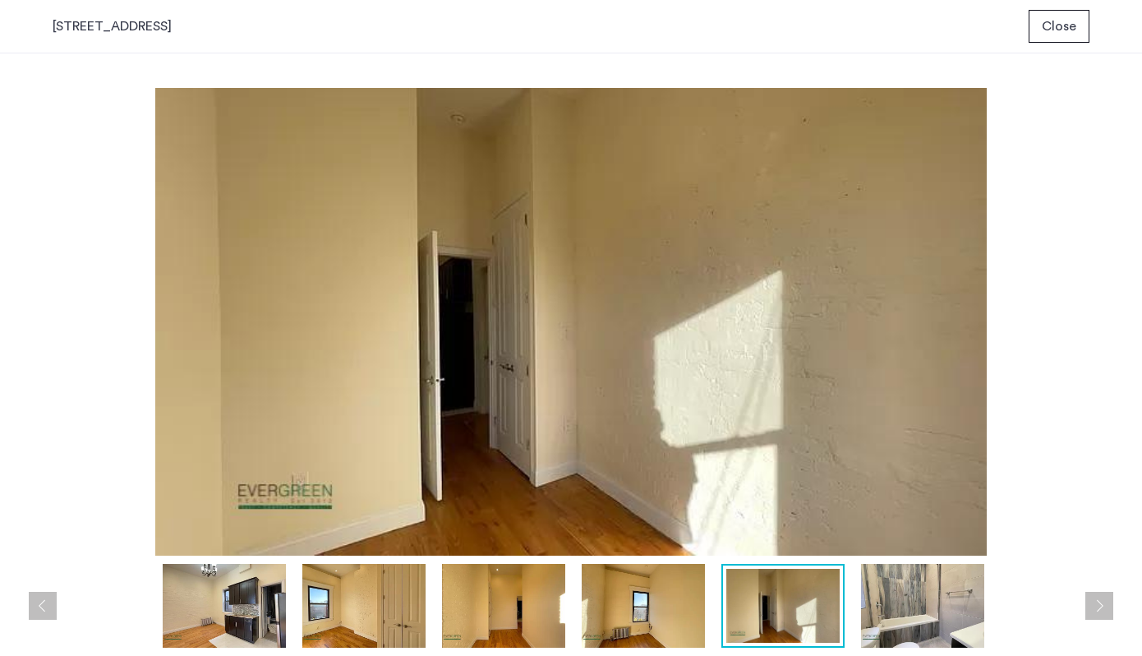
click at [830, 614] on img at bounding box center [782, 606] width 113 height 74
click at [885, 630] on img at bounding box center [922, 606] width 123 height 84
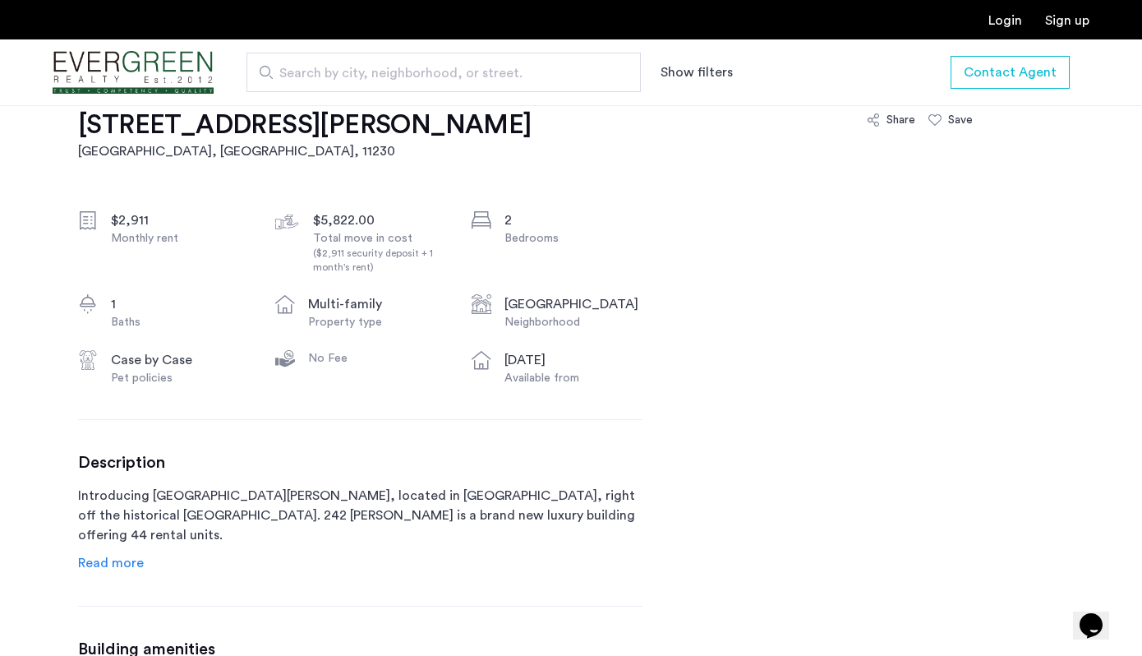
scroll to position [531, 0]
click at [108, 555] on span "Read more" at bounding box center [111, 561] width 66 height 13
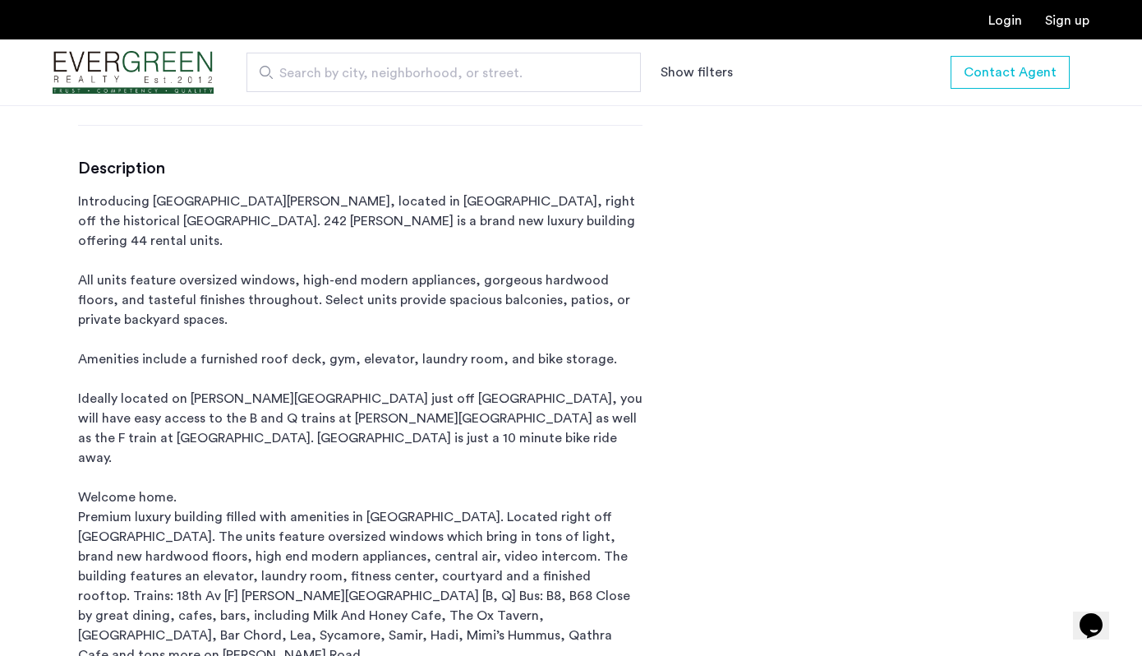
scroll to position [828, 0]
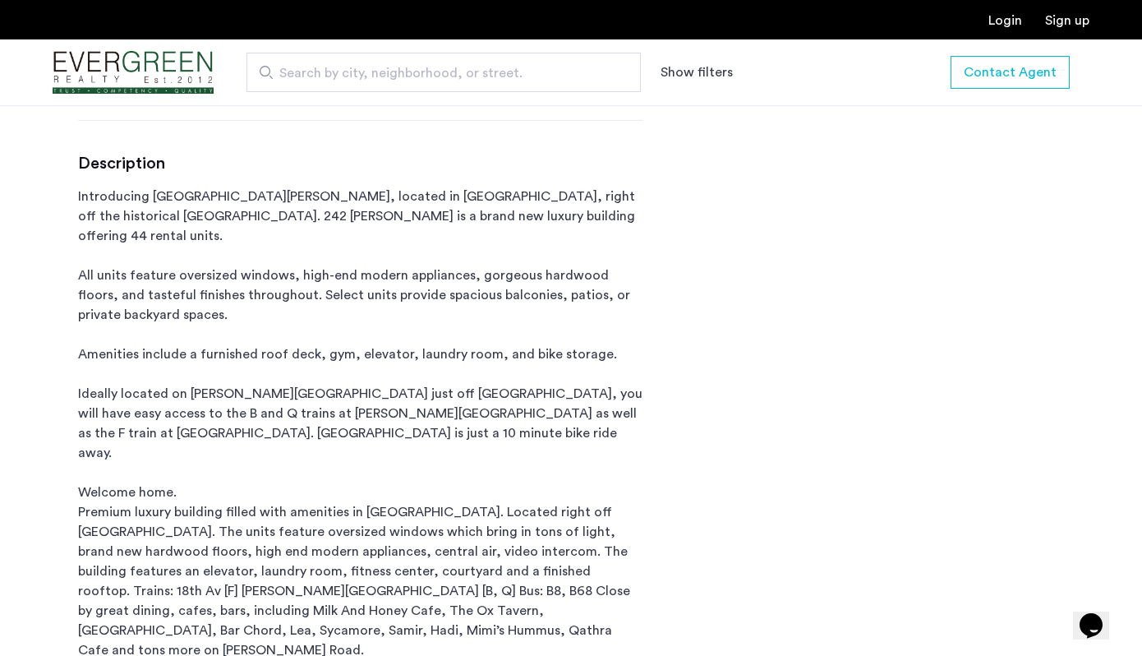
click at [99, 478] on p "Introducing 242 Newkirk, located in Kensington, right off the historical Ocean …" at bounding box center [360, 423] width 564 height 473
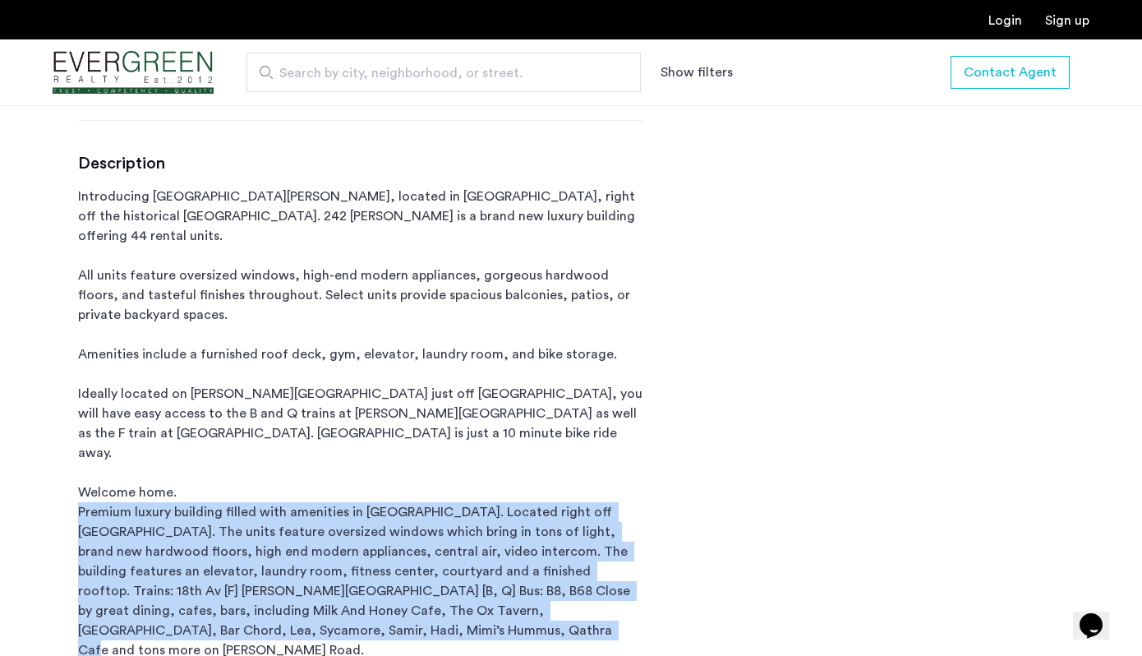
drag, startPoint x: 99, startPoint y: 478, endPoint x: 473, endPoint y: 587, distance: 390.0
click at [473, 587] on p "Introducing 242 Newkirk, located in Kensington, right off the historical Ocean …" at bounding box center [360, 423] width 564 height 473
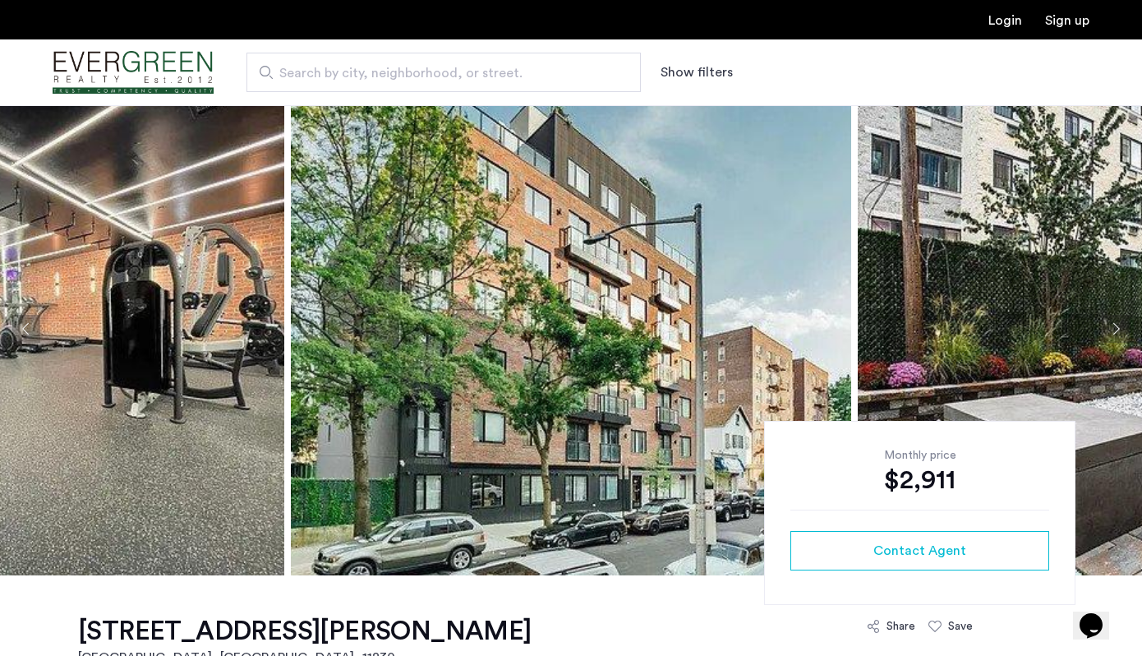
scroll to position [0, 0]
